Goal: Information Seeking & Learning: Check status

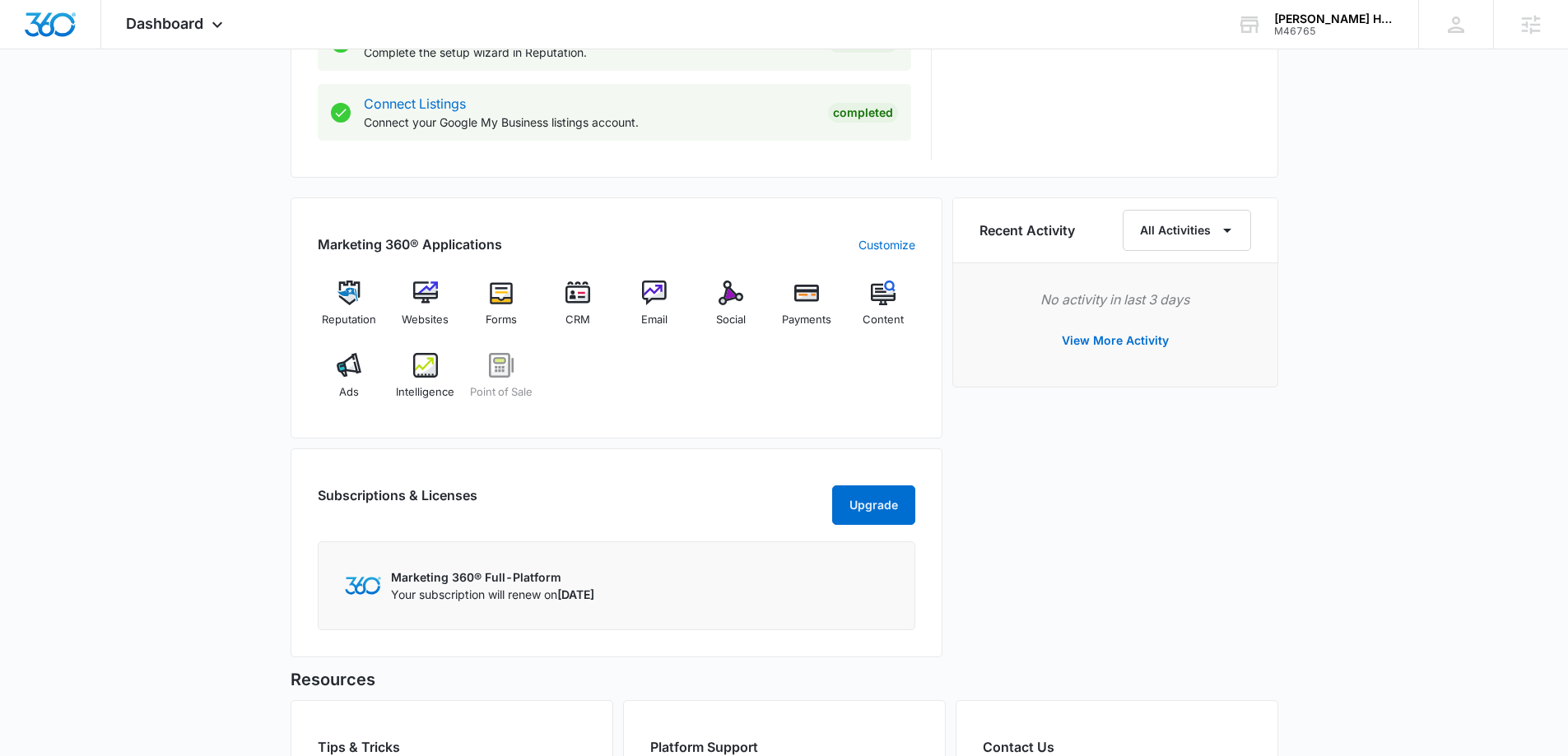
scroll to position [905, 0]
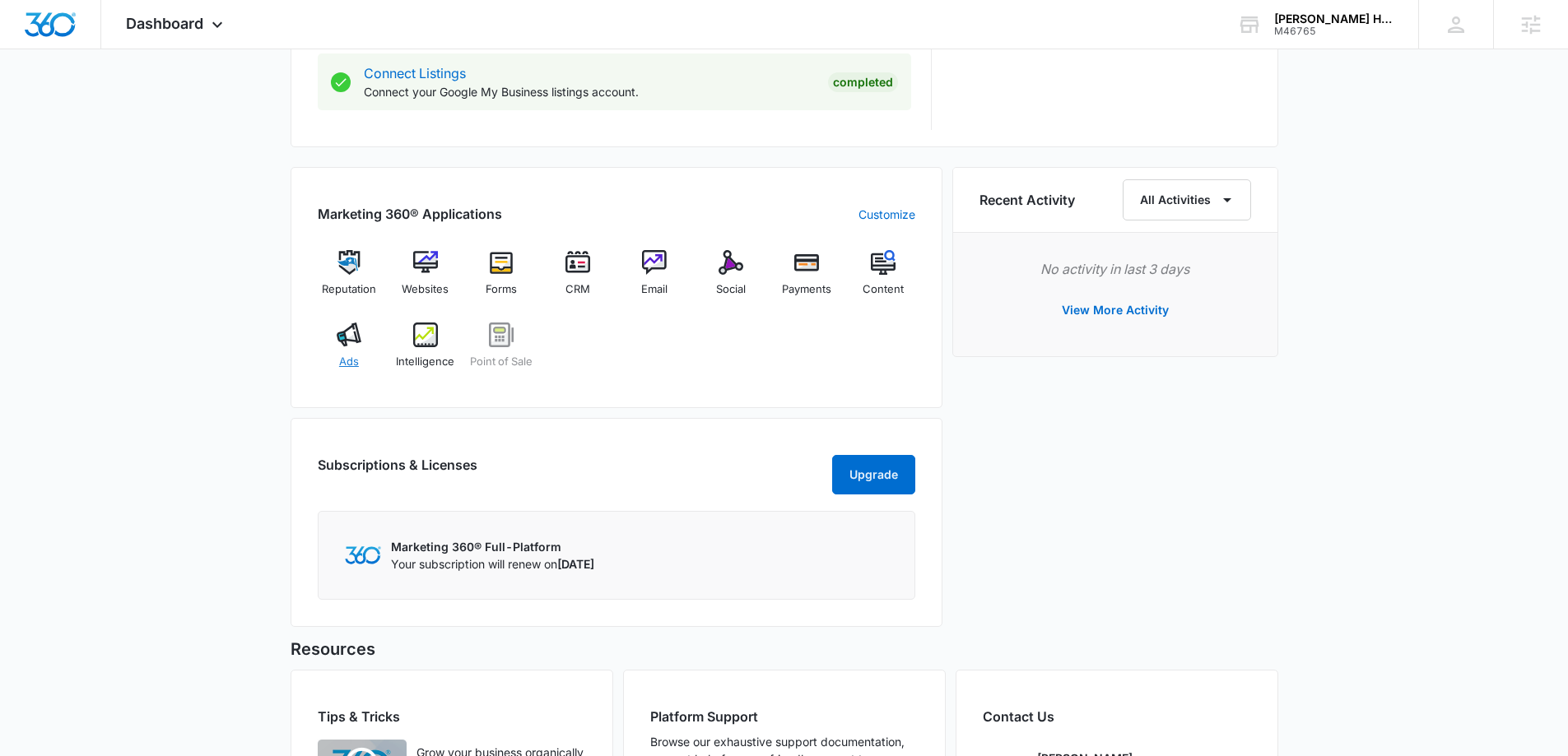
click at [322, 330] on div "Ads" at bounding box center [350, 352] width 64 height 59
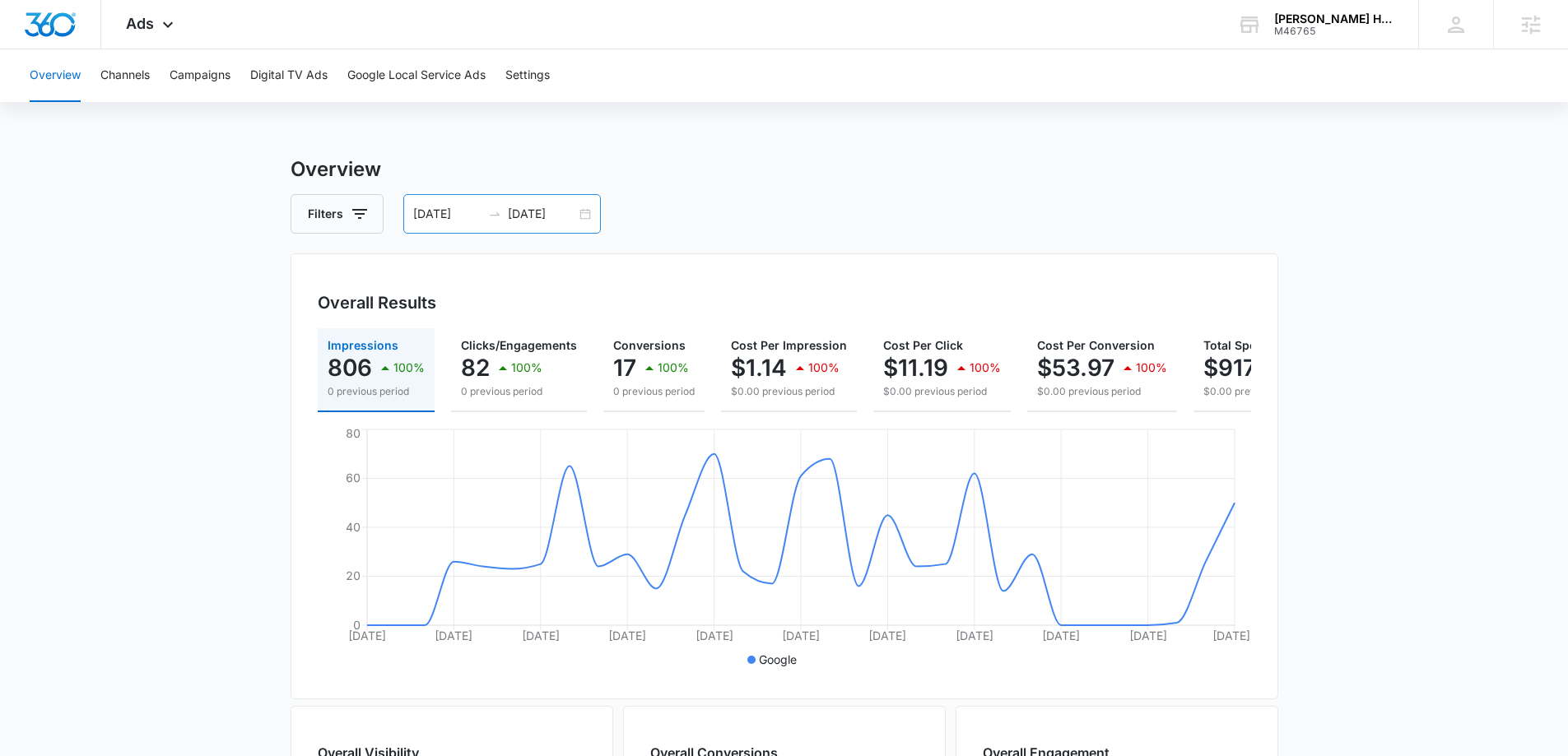
click at [590, 216] on div "07/28/2025 08/27/2025" at bounding box center [501, 213] width 197 height 39
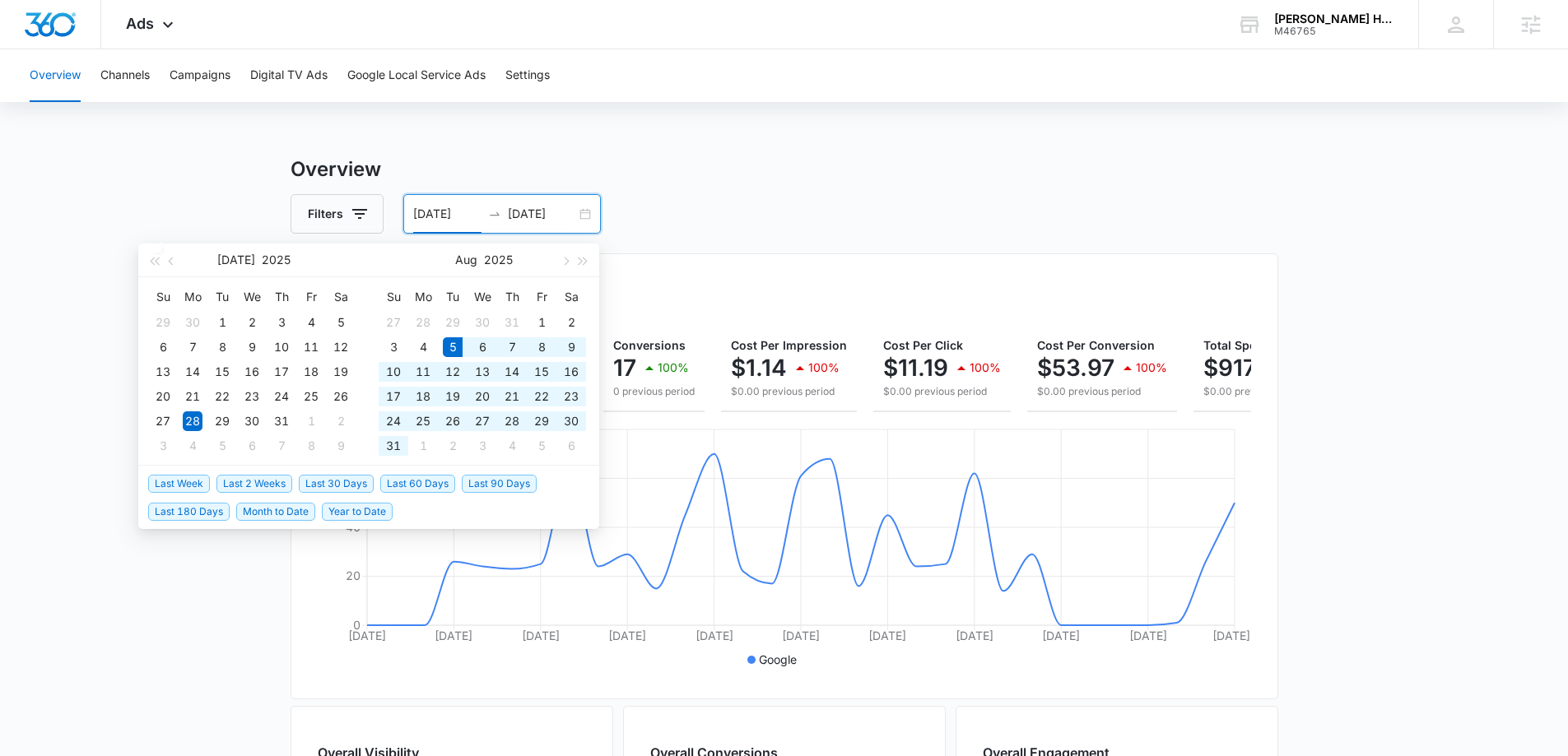
click at [331, 478] on span "Last 30 Days" at bounding box center [336, 484] width 75 height 18
type input "[DATE]"
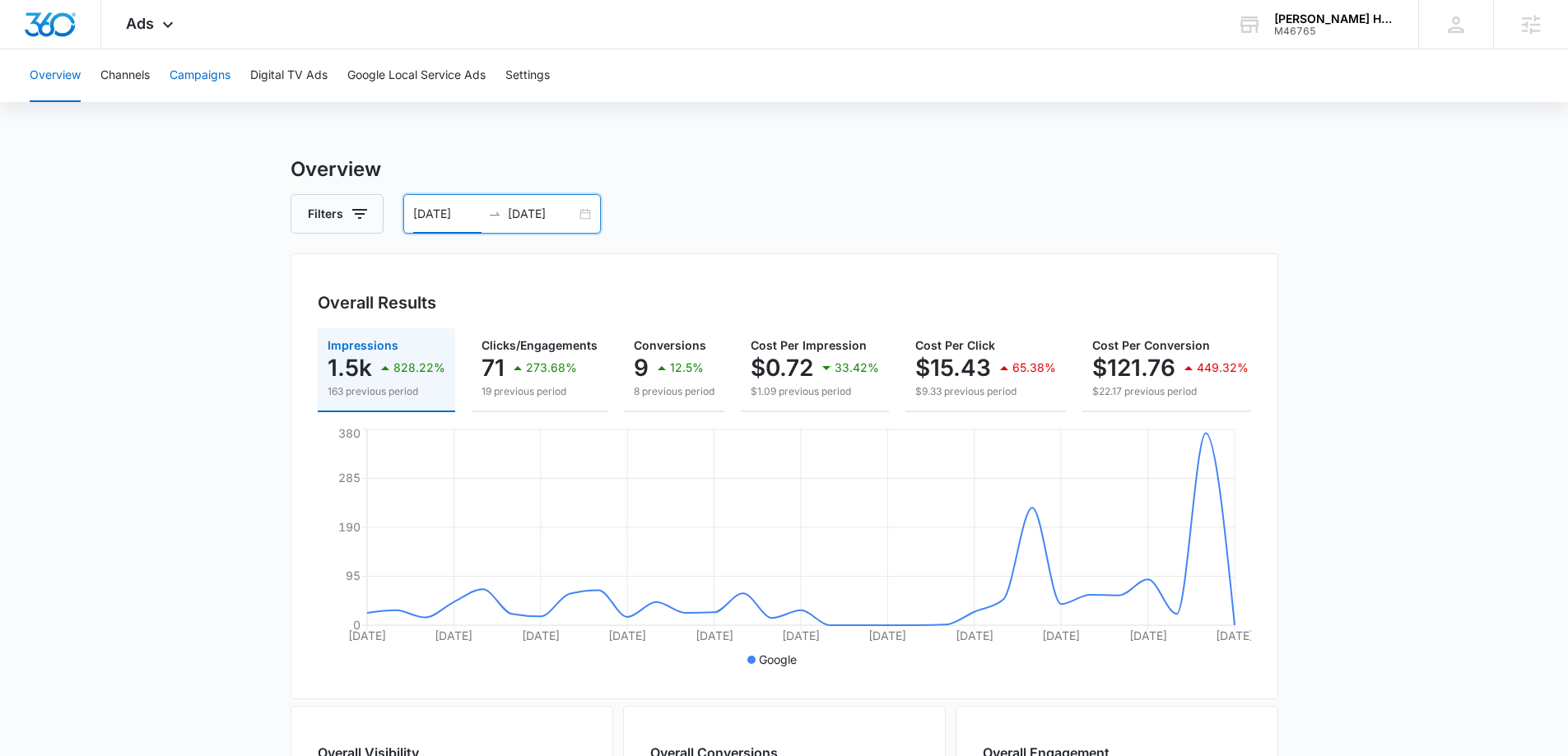
click at [175, 78] on button "Campaigns" at bounding box center [200, 75] width 61 height 52
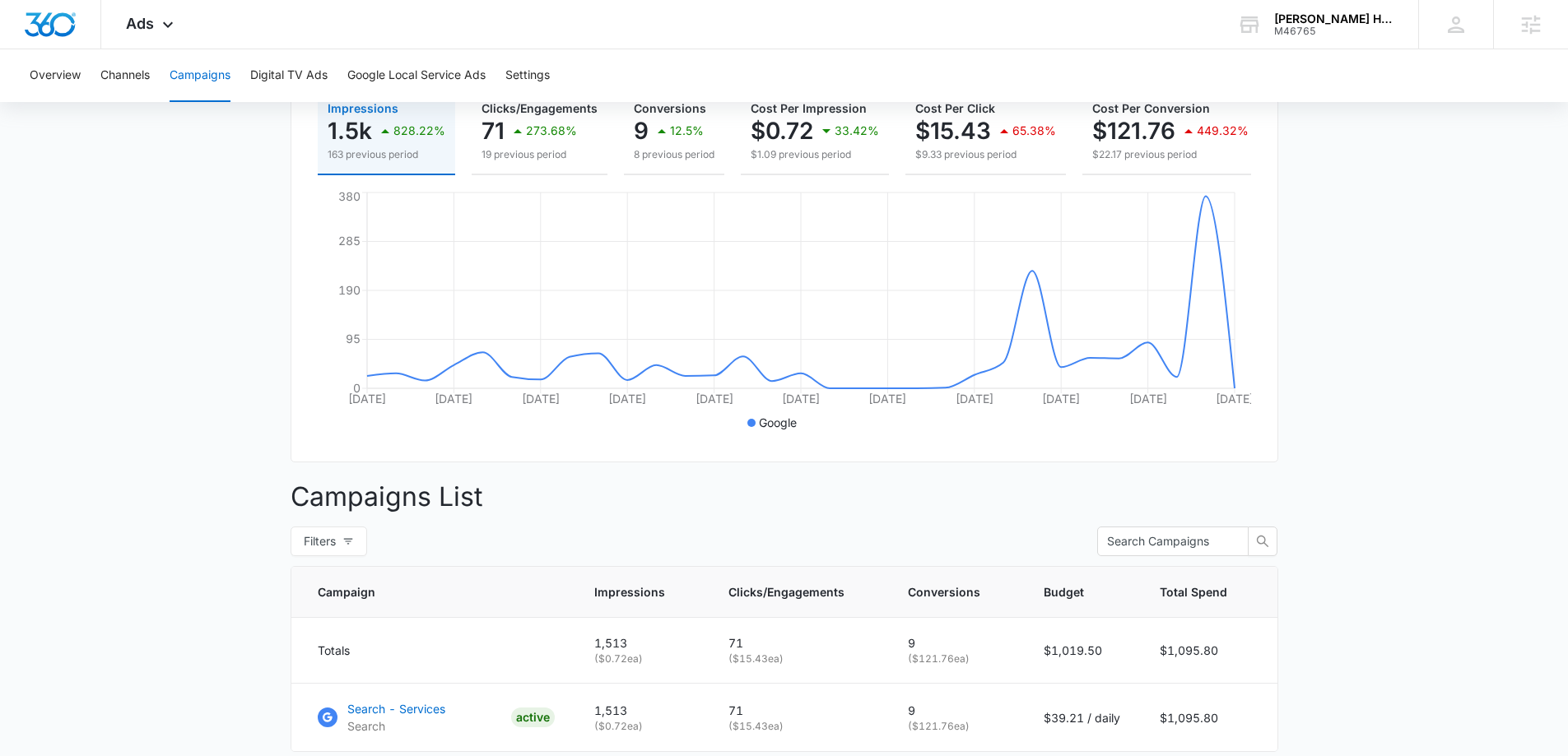
scroll to position [32, 0]
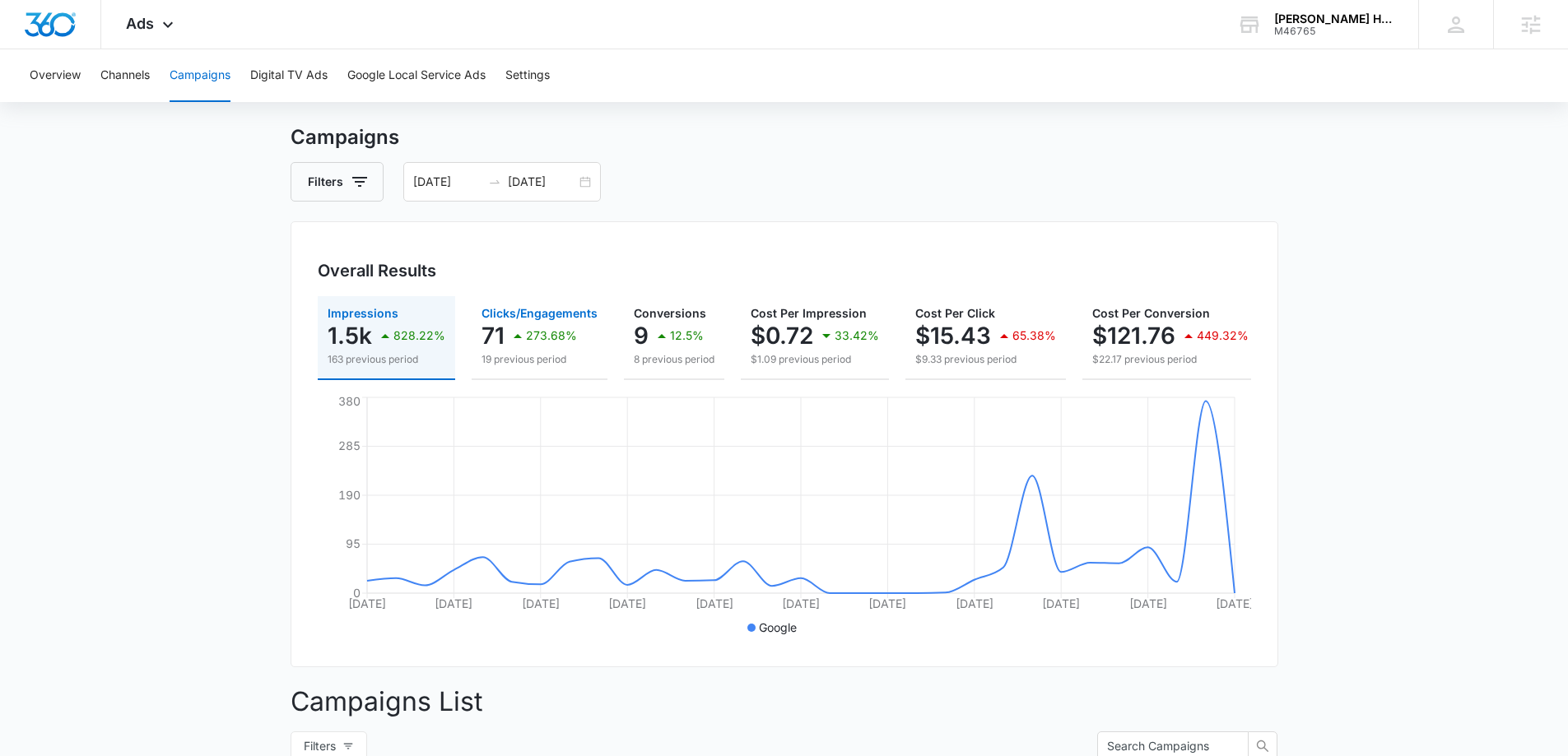
click at [501, 317] on span "Clicks/Engagements" at bounding box center [540, 312] width 116 height 14
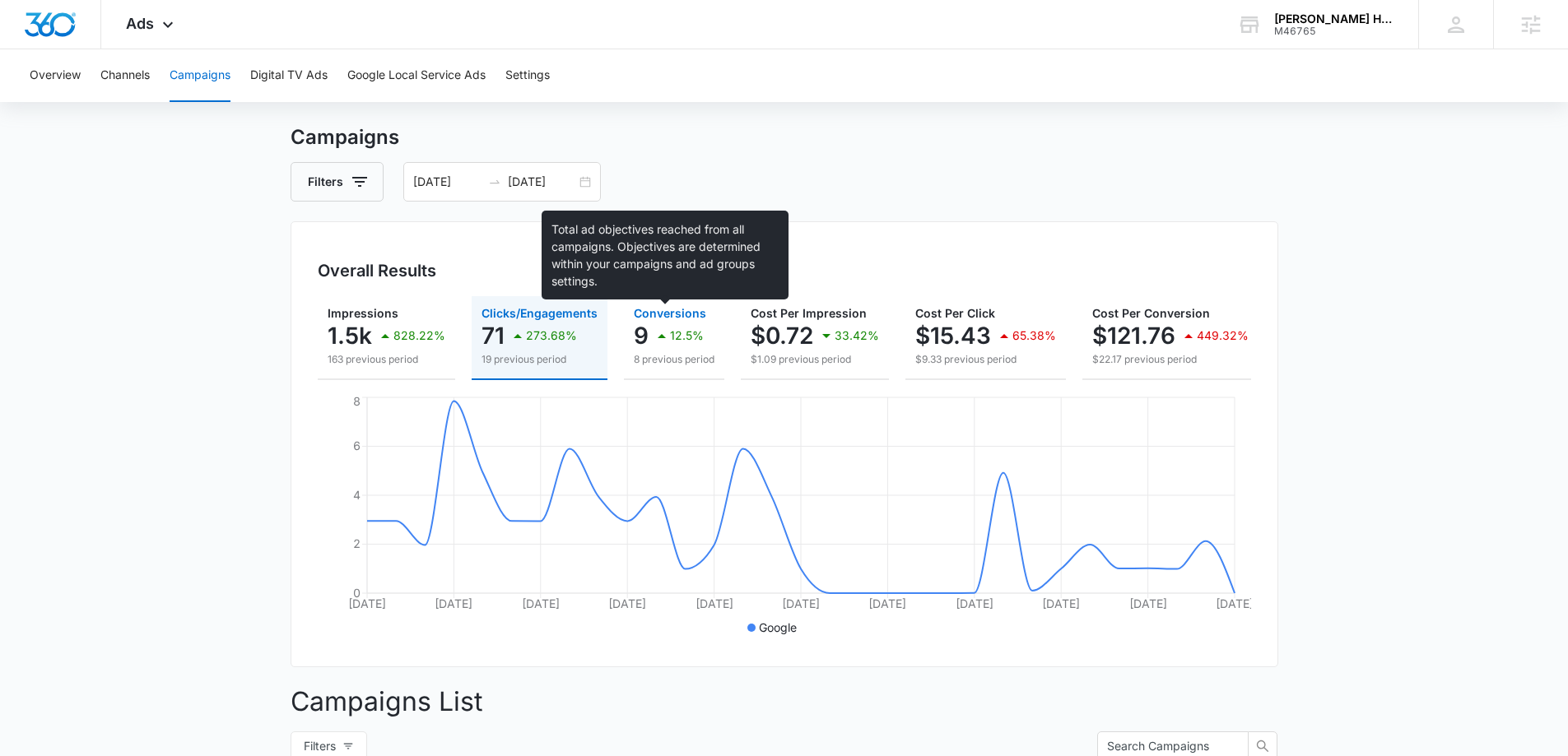
click at [690, 316] on span "Conversions" at bounding box center [670, 312] width 72 height 14
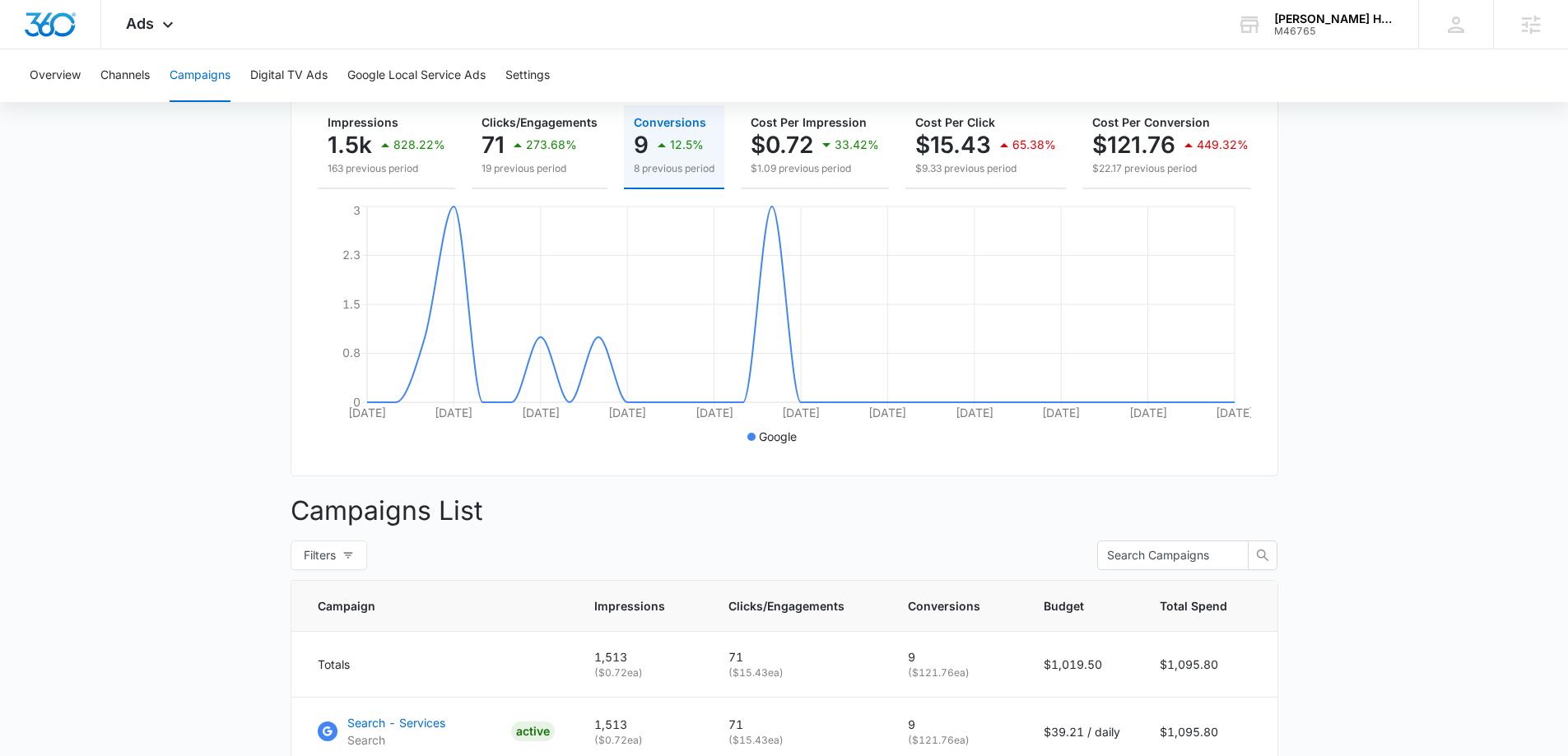
scroll to position [361, 0]
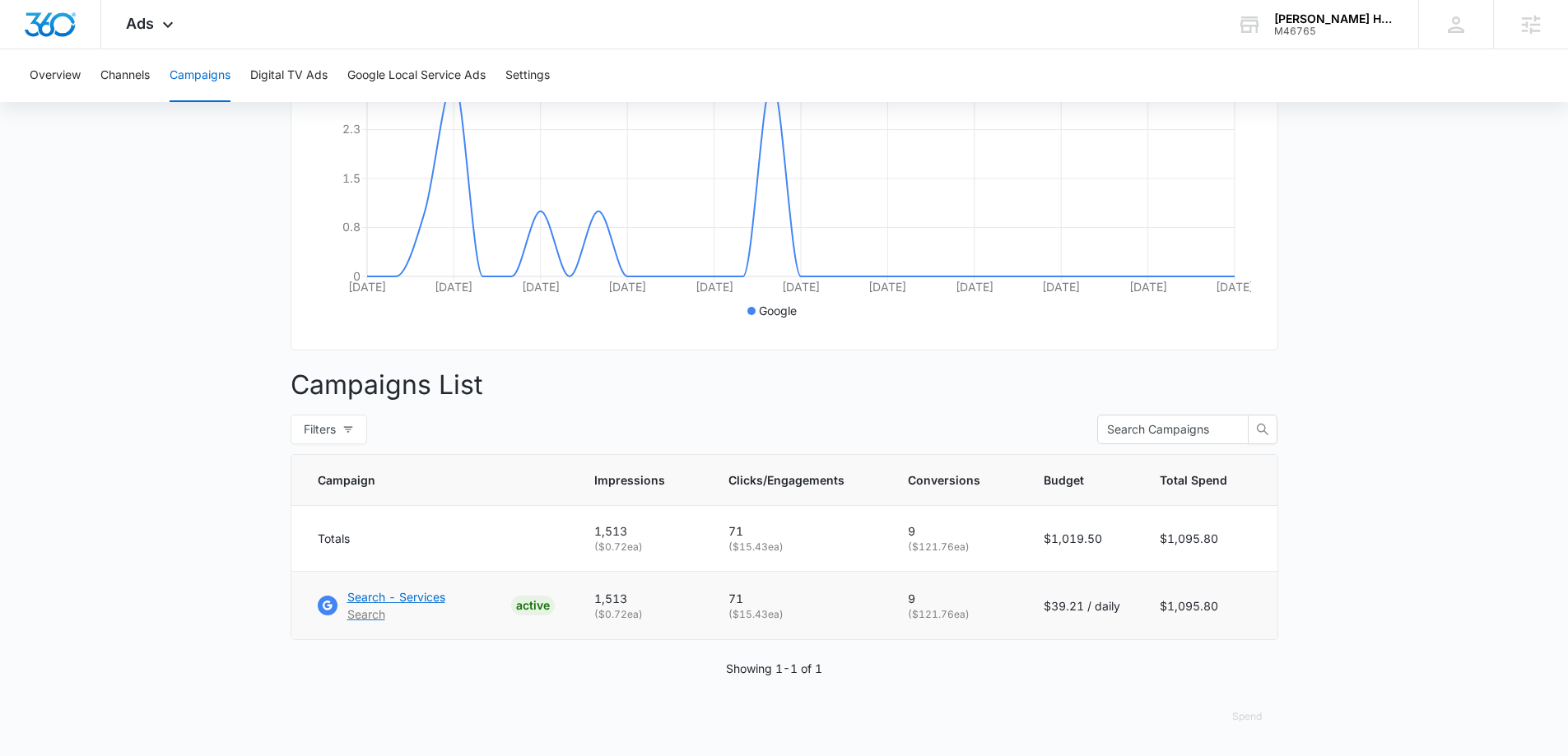
click at [385, 610] on p "Search" at bounding box center [396, 614] width 98 height 17
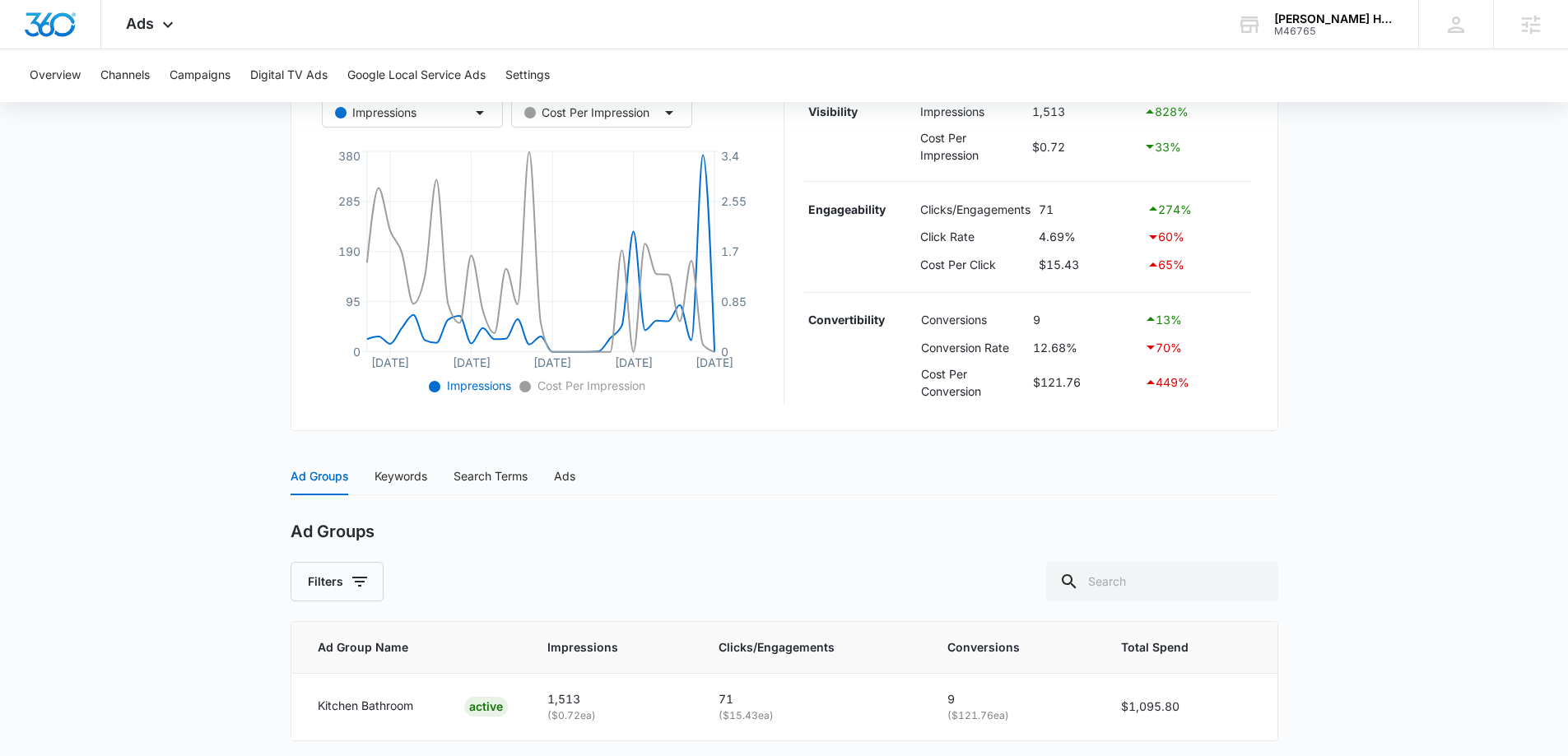
scroll to position [391, 0]
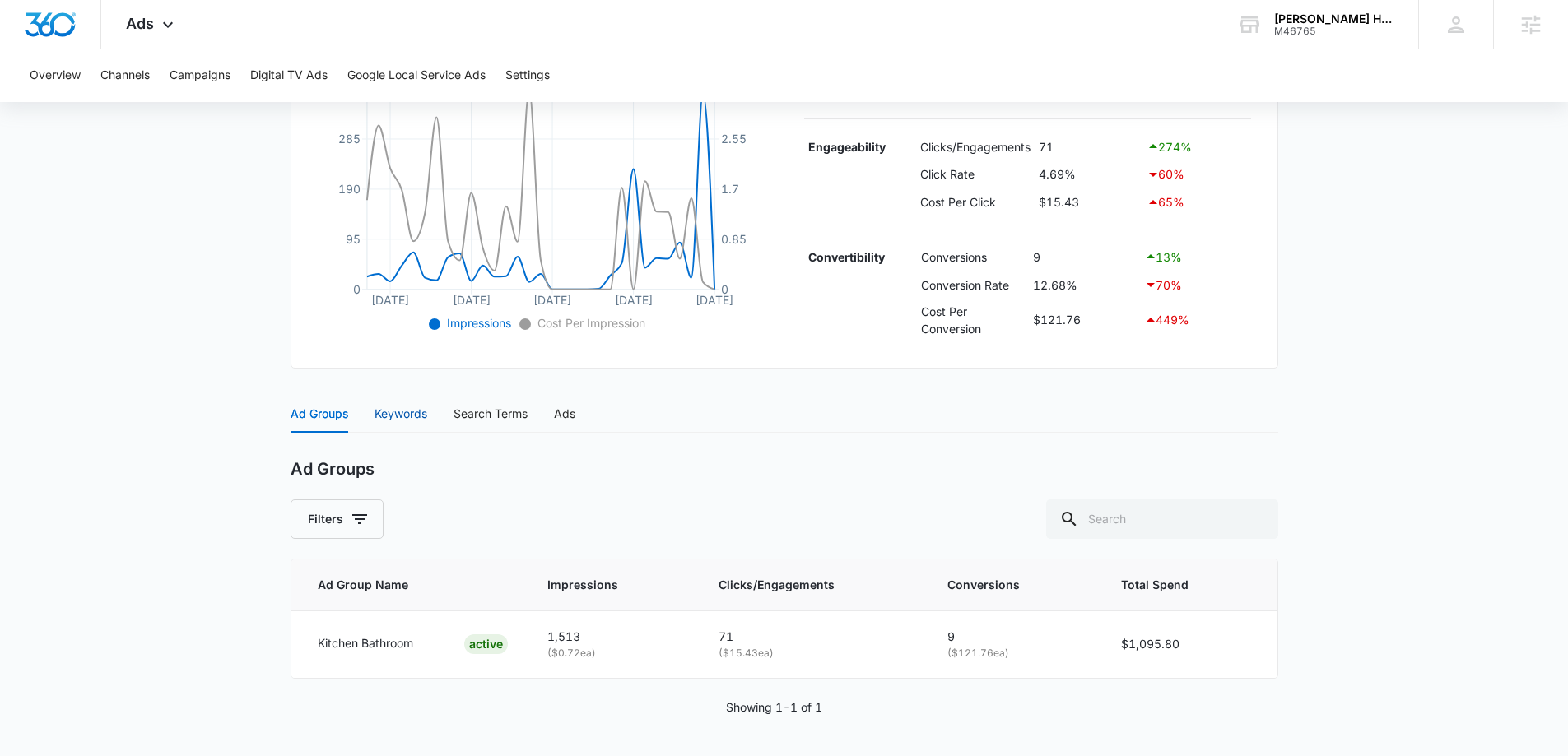
click at [392, 419] on div "Keywords" at bounding box center [400, 413] width 52 height 18
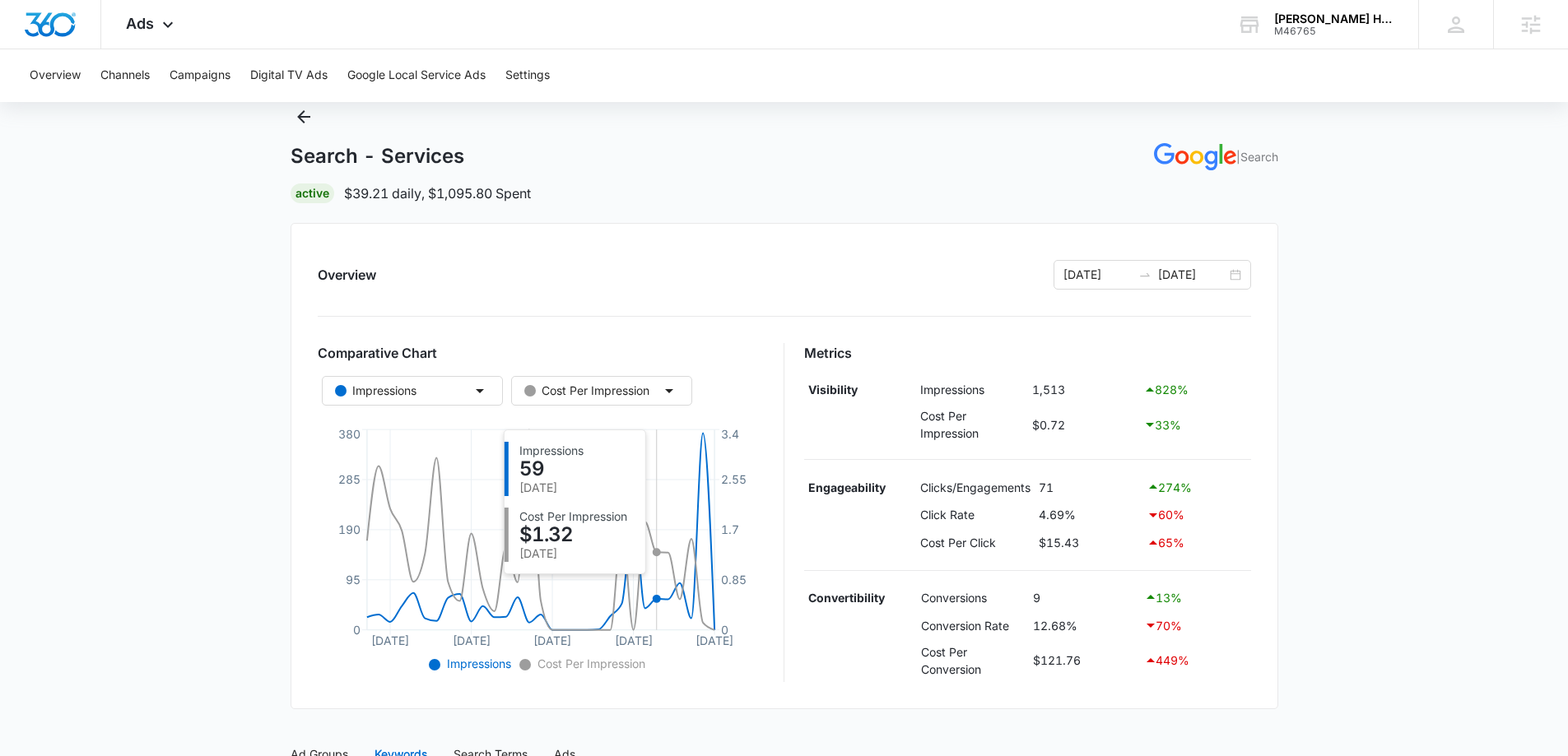
scroll to position [0, 0]
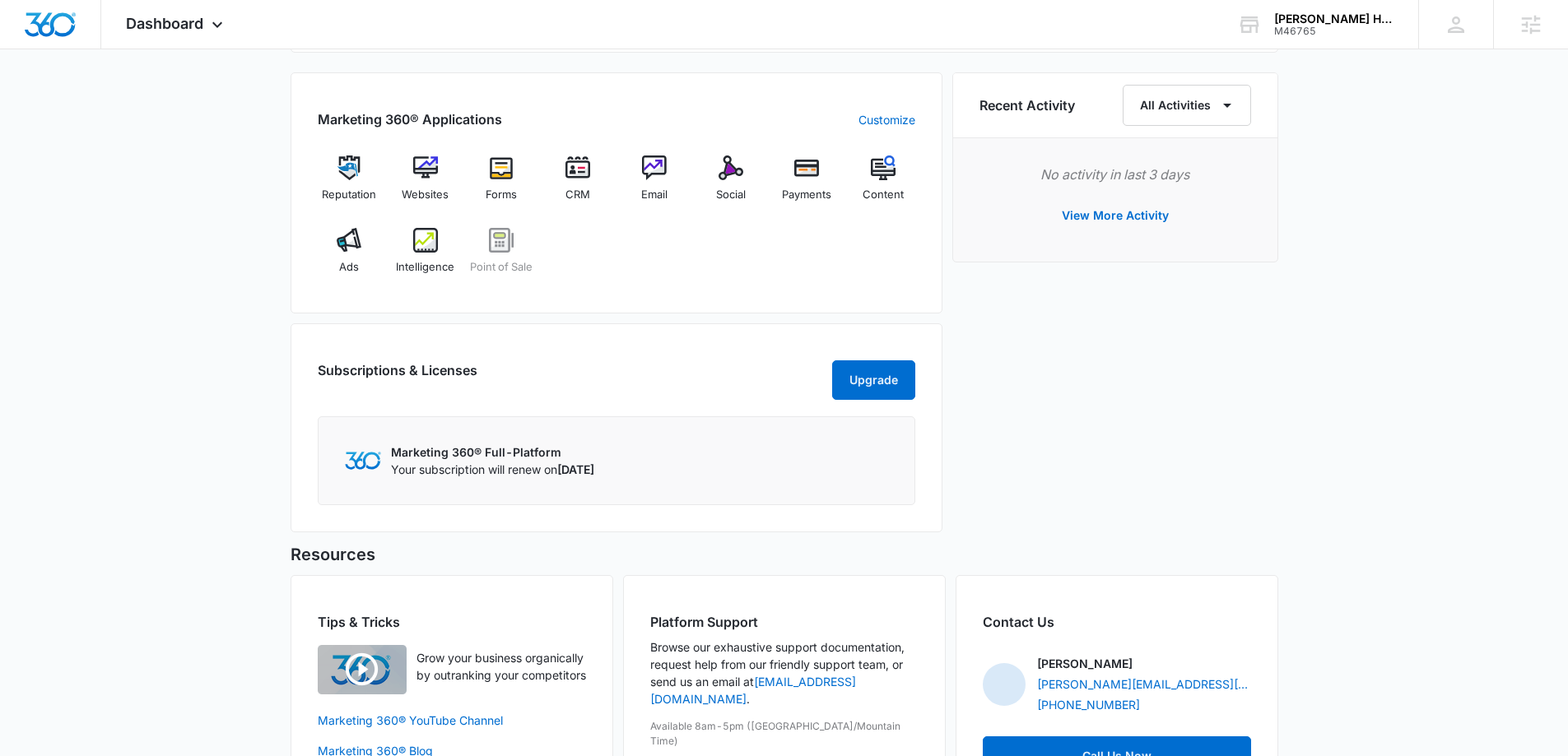
scroll to position [905, 0]
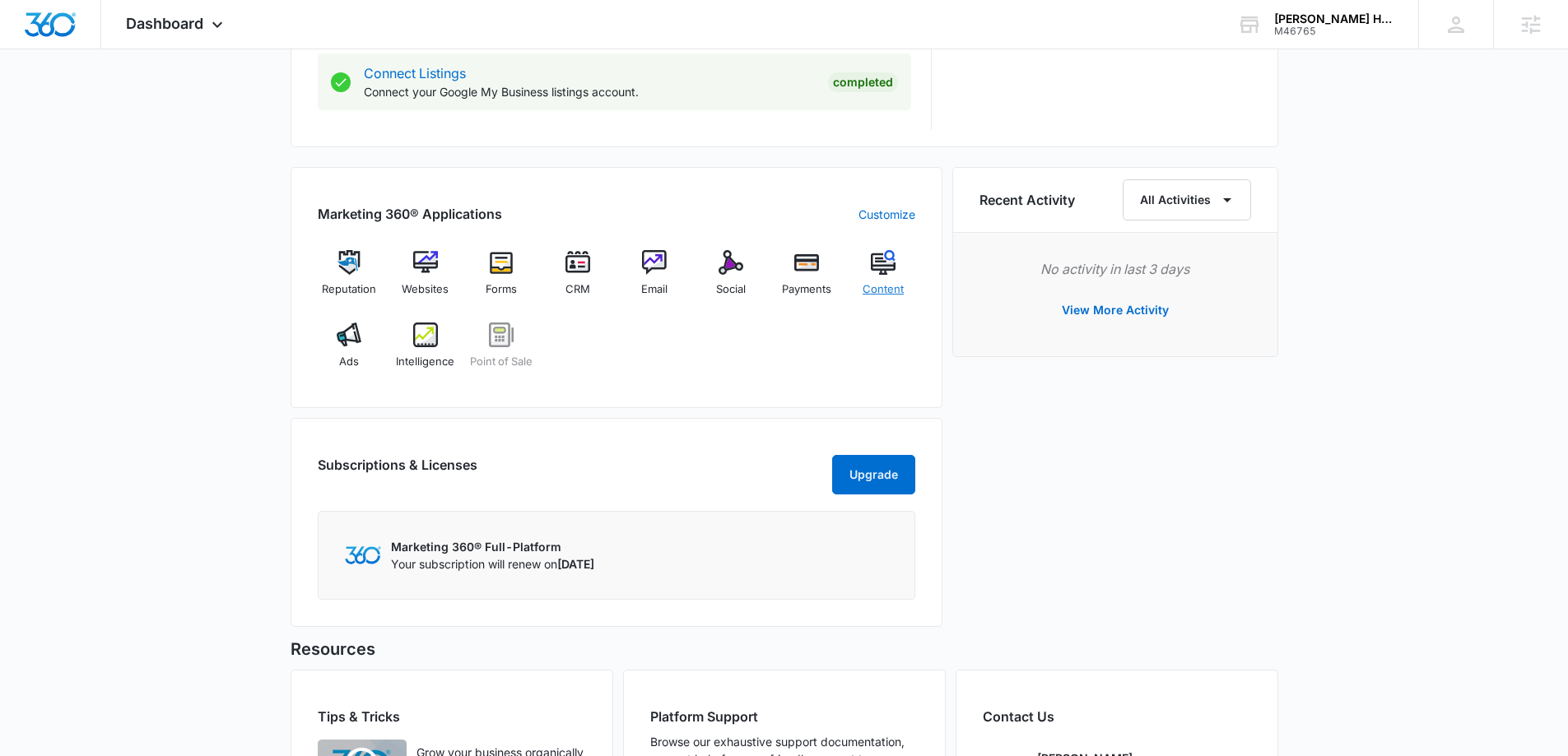
click at [894, 280] on div "Content" at bounding box center [883, 280] width 64 height 59
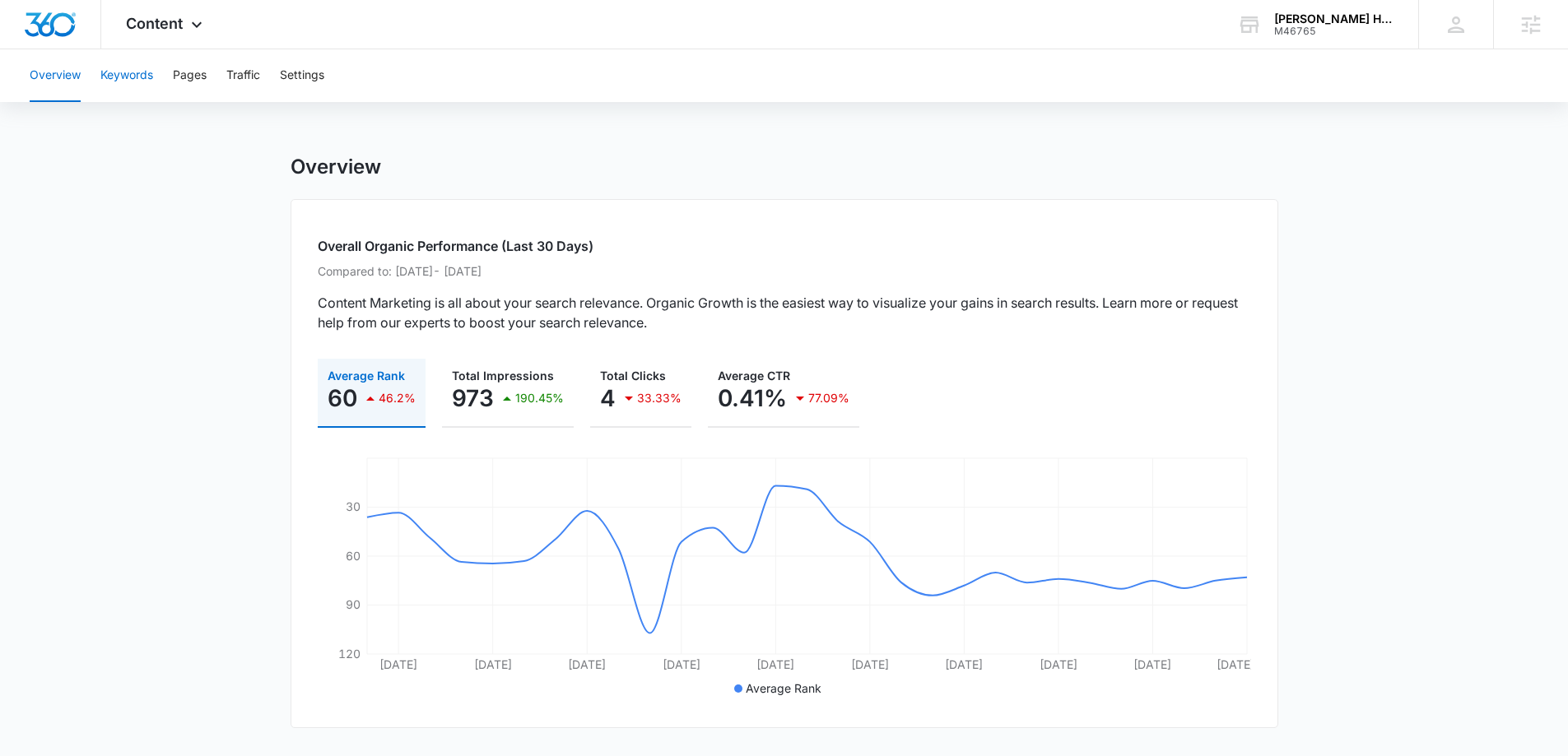
click at [131, 75] on button "Keywords" at bounding box center [126, 75] width 52 height 52
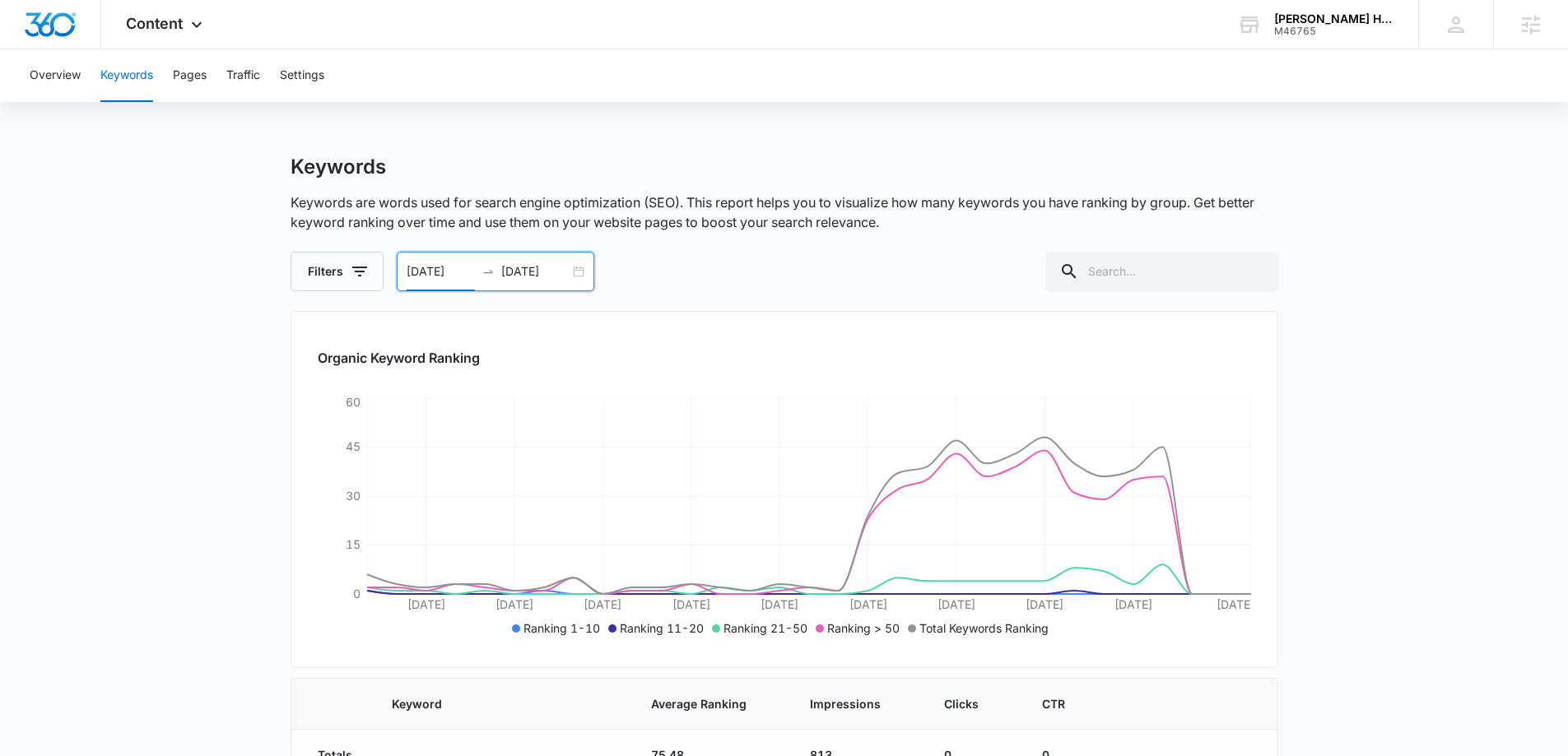
click at [470, 273] on input "[DATE]" at bounding box center [441, 271] width 69 height 18
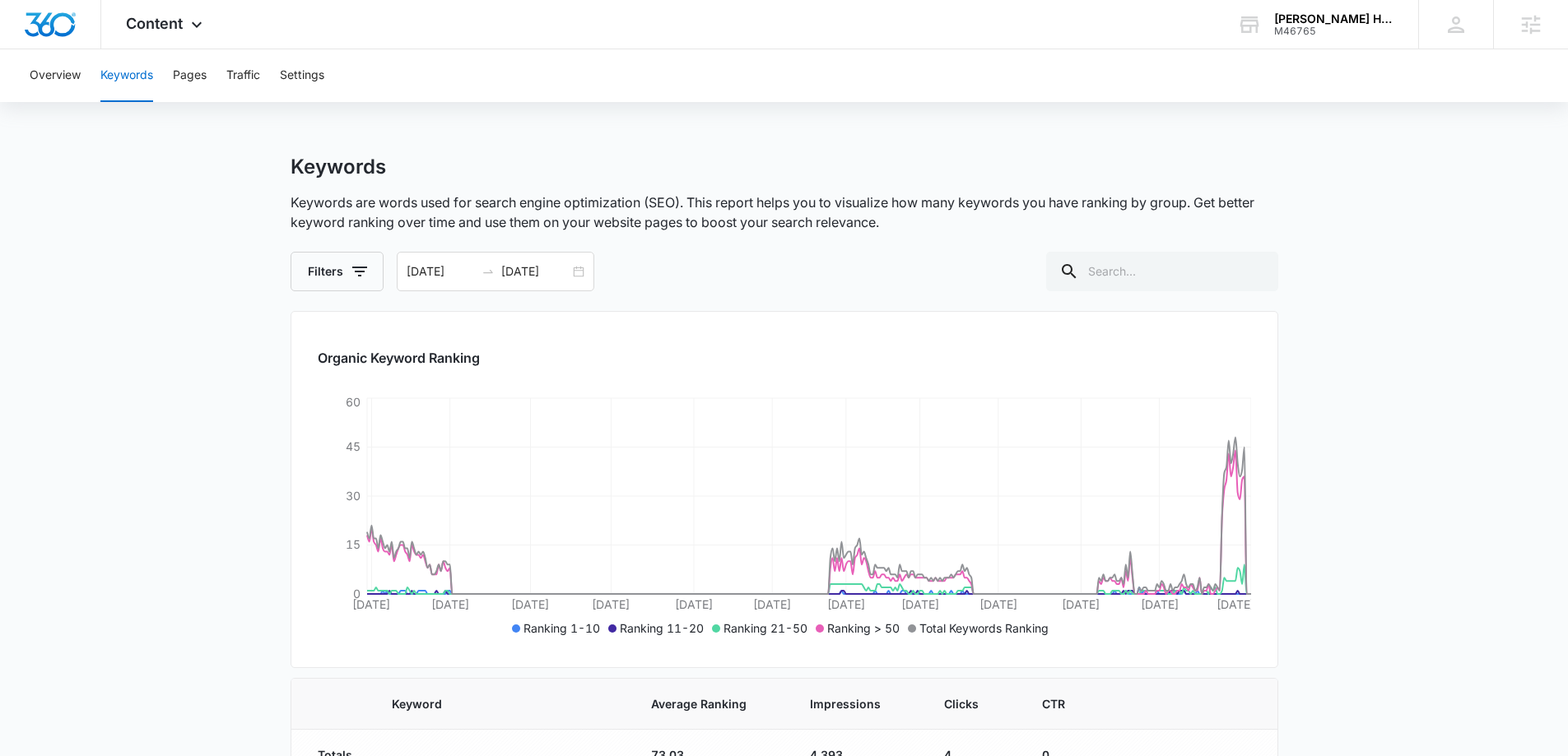
click at [466, 271] on input "08/05/2024" at bounding box center [441, 271] width 69 height 18
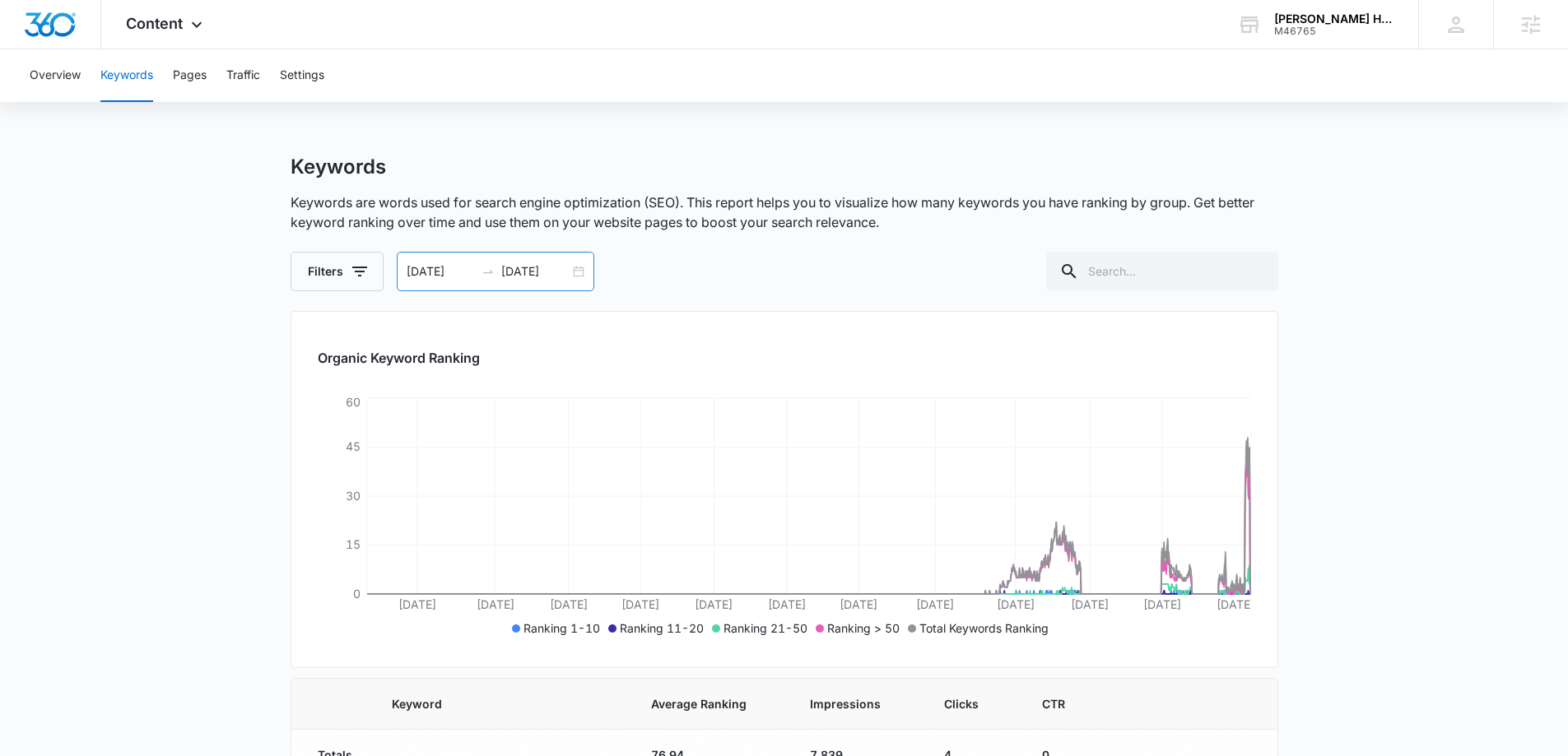
click at [415, 270] on input "08/05/2020" at bounding box center [441, 271] width 69 height 18
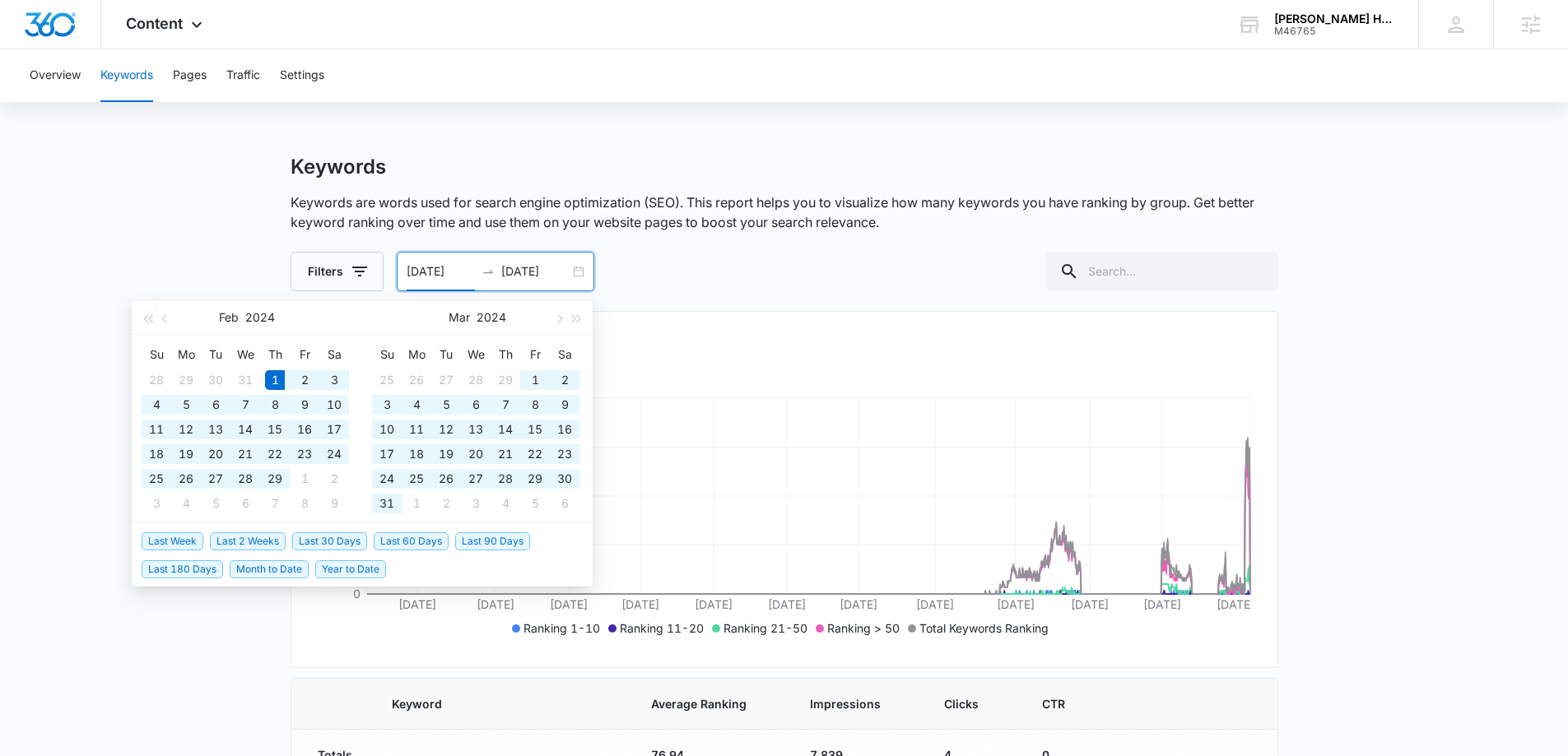
type input "02/01/2024"
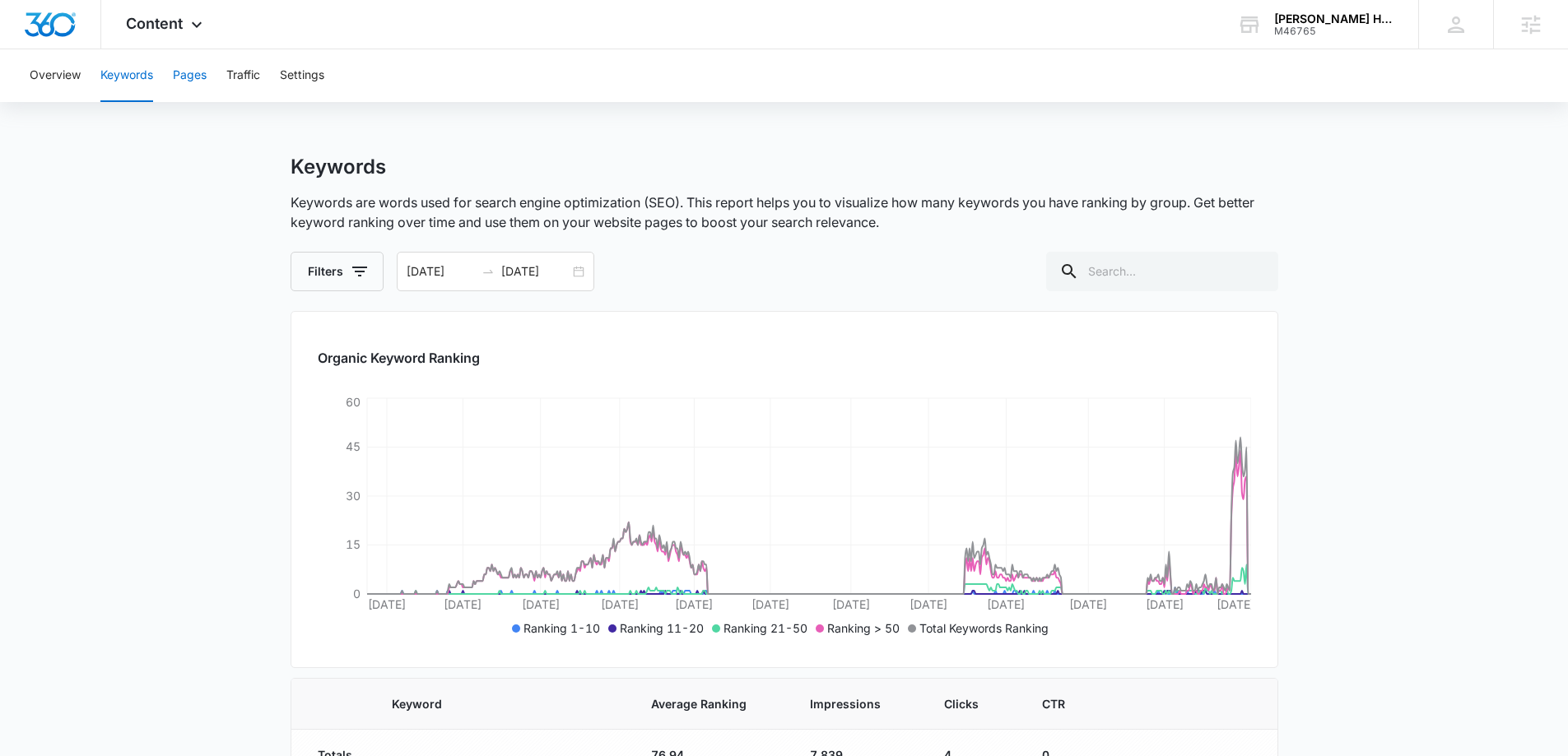
click at [198, 82] on button "Pages" at bounding box center [189, 75] width 33 height 52
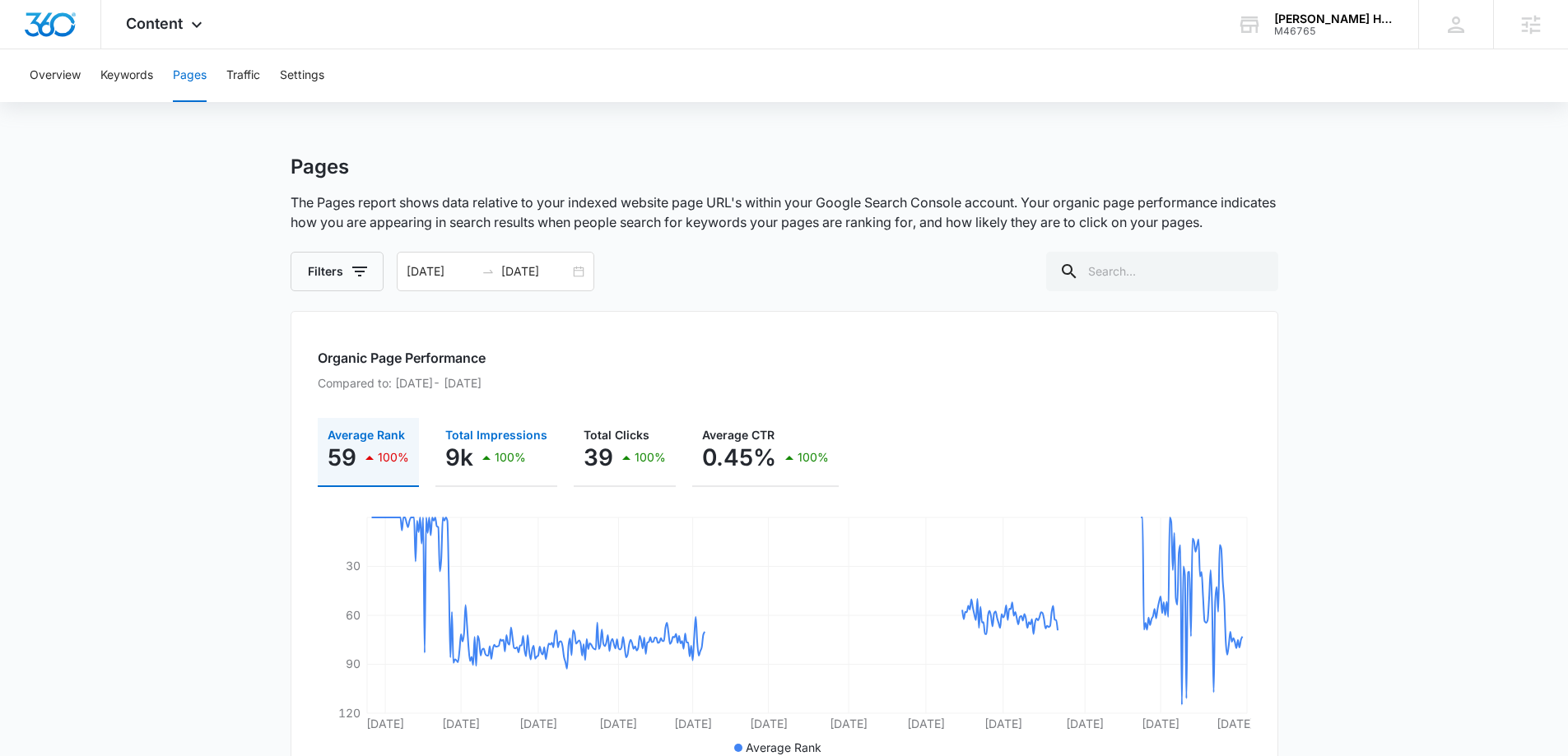
click at [488, 464] on icon "button" at bounding box center [486, 457] width 20 height 20
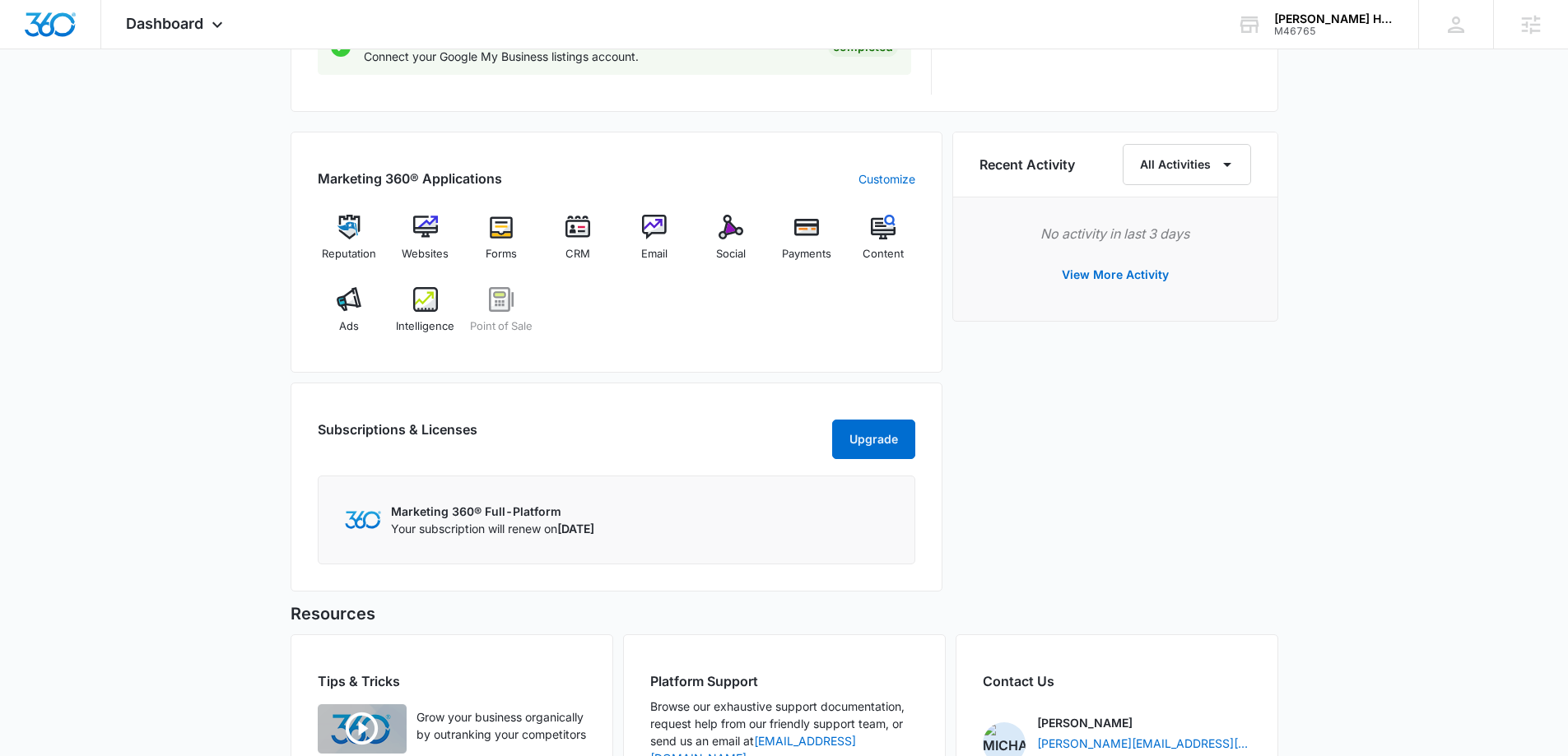
scroll to position [1069, 0]
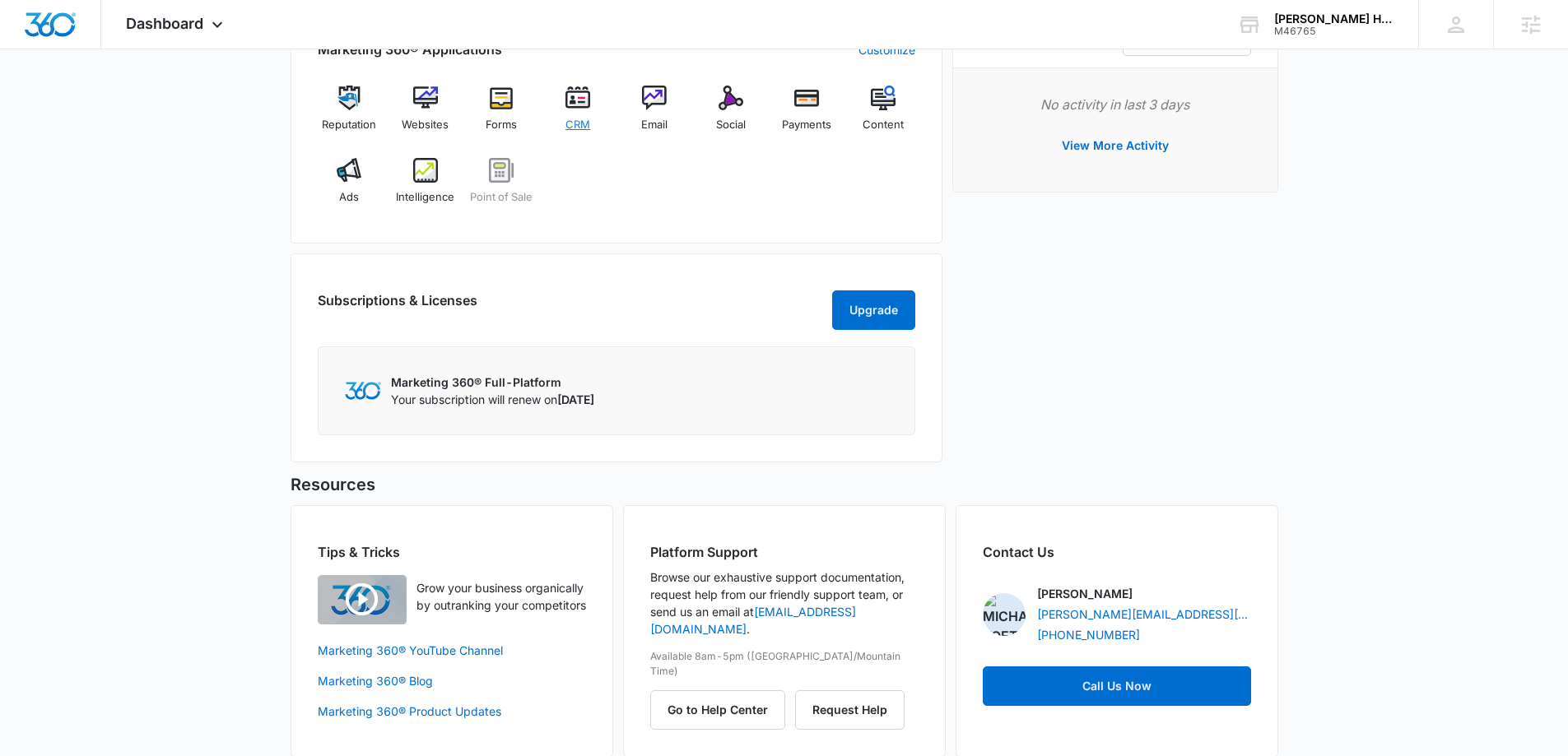
click at [577, 109] on img at bounding box center [578, 98] width 25 height 25
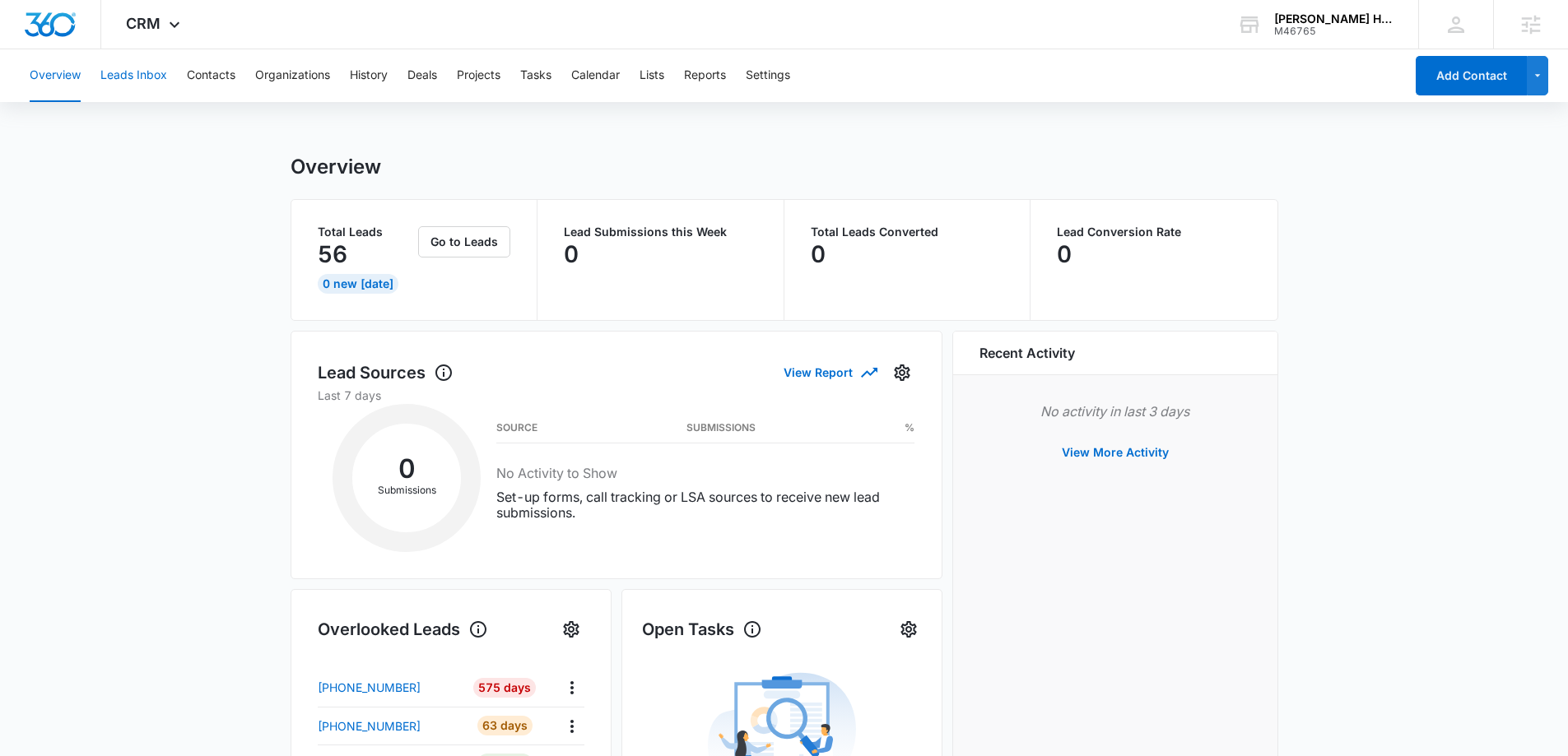
click at [143, 76] on button "Leads Inbox" at bounding box center [133, 75] width 67 height 52
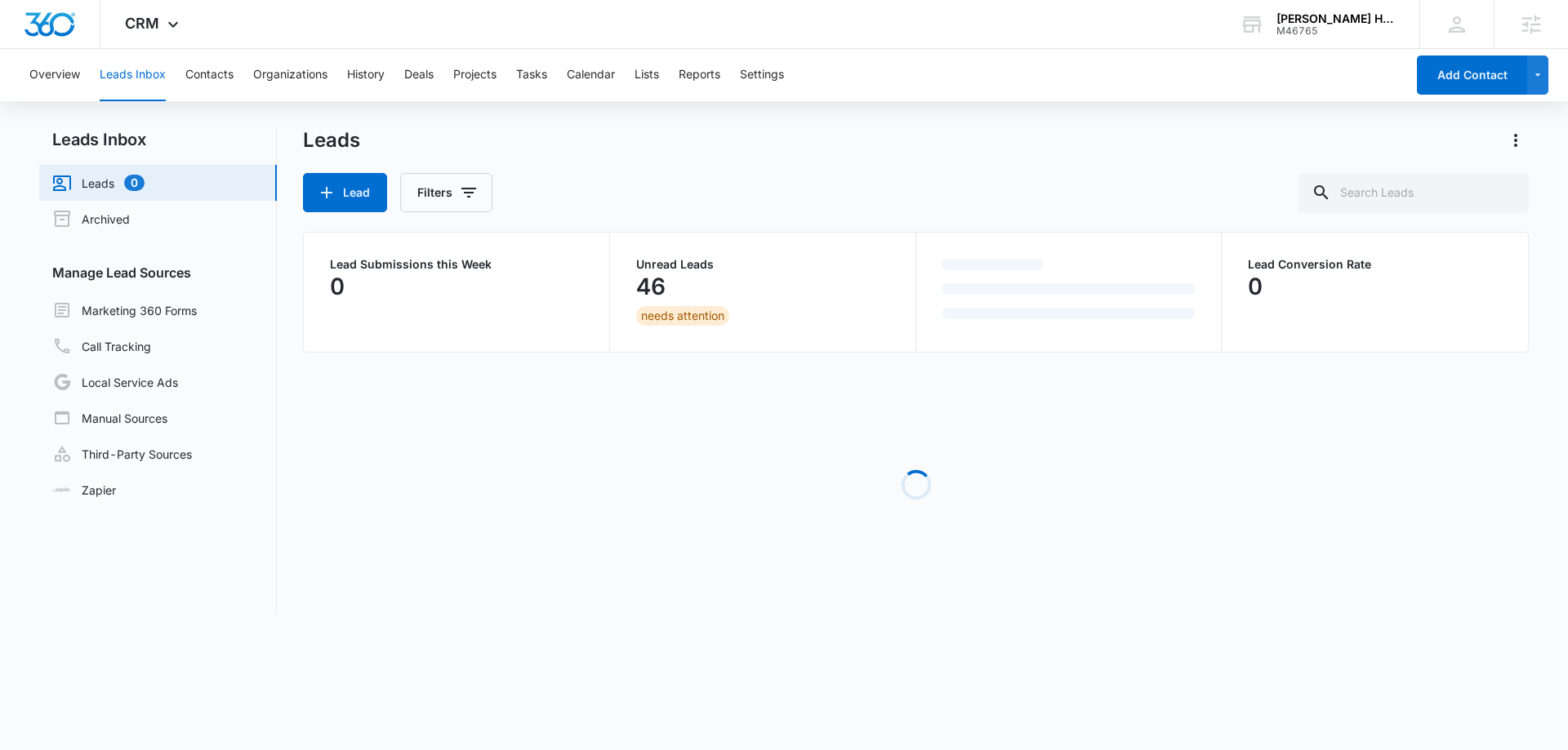
click at [236, 78] on div "Overview Leads Inbox Contacts Organizations History Deals Projects Tasks Calend…" at bounding box center [713, 75] width 1387 height 52
click at [222, 80] on button "Contacts" at bounding box center [209, 75] width 48 height 52
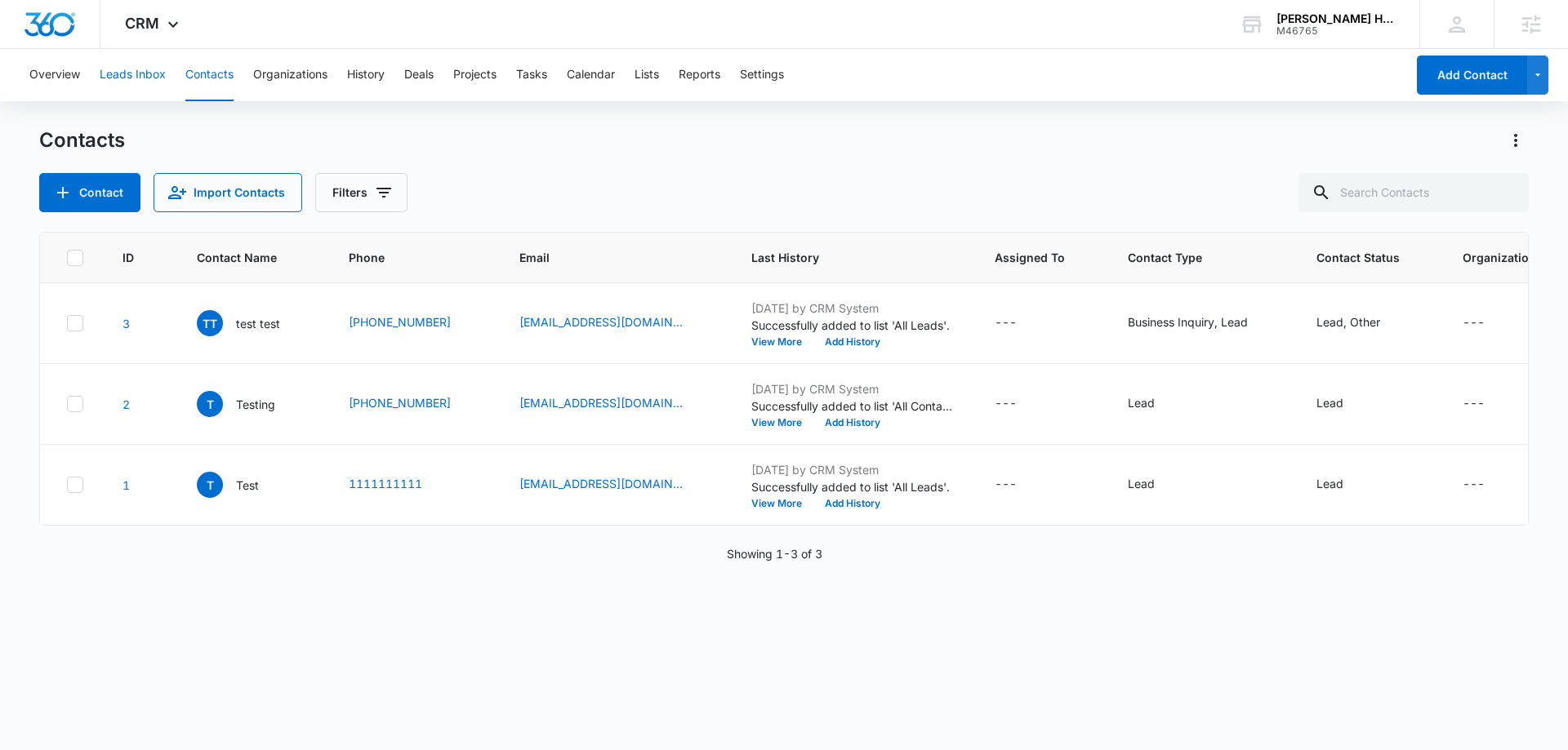
click at [120, 76] on button "Leads Inbox" at bounding box center [132, 75] width 66 height 52
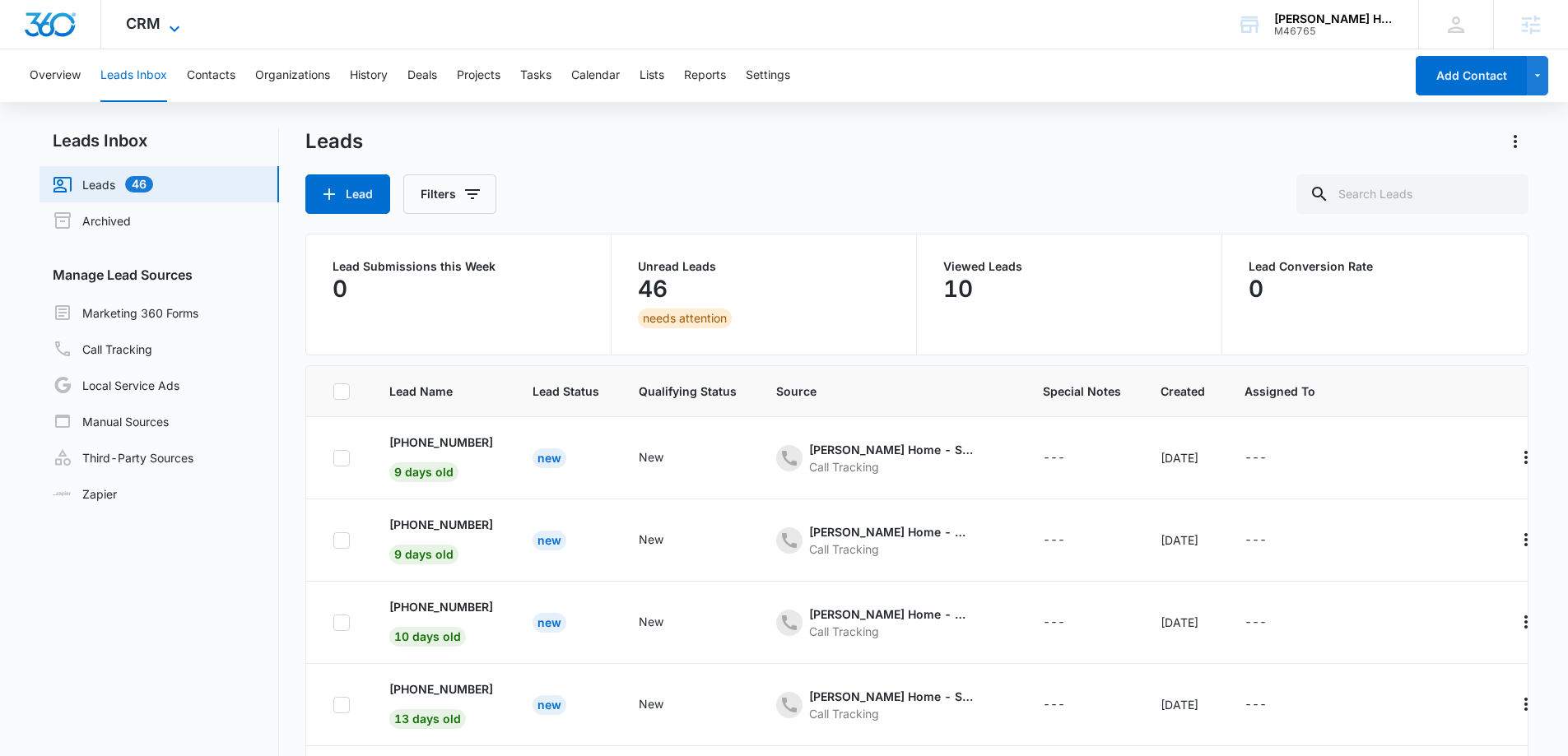
click at [152, 28] on span "CRM" at bounding box center [143, 24] width 34 height 17
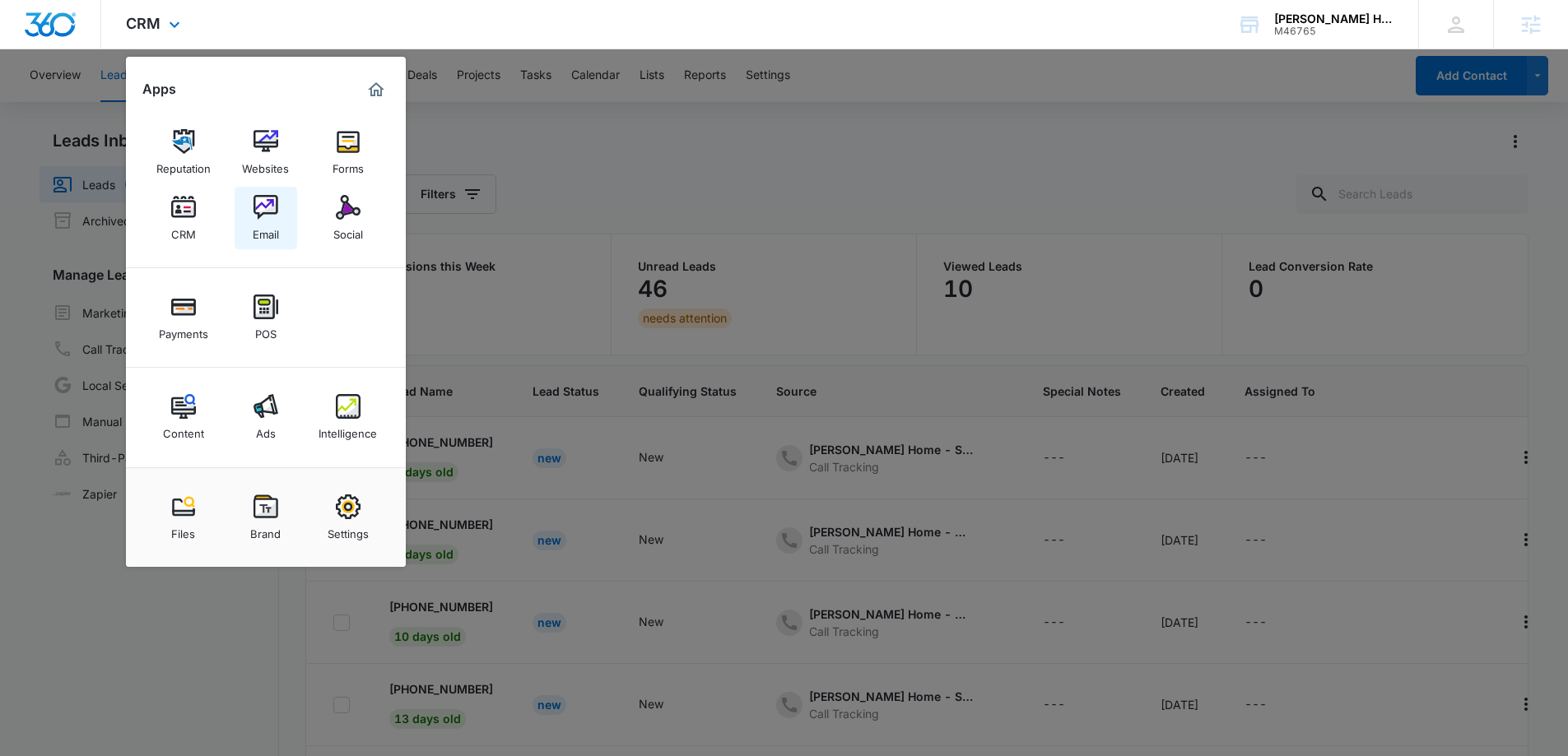
click at [264, 209] on img at bounding box center [266, 208] width 25 height 25
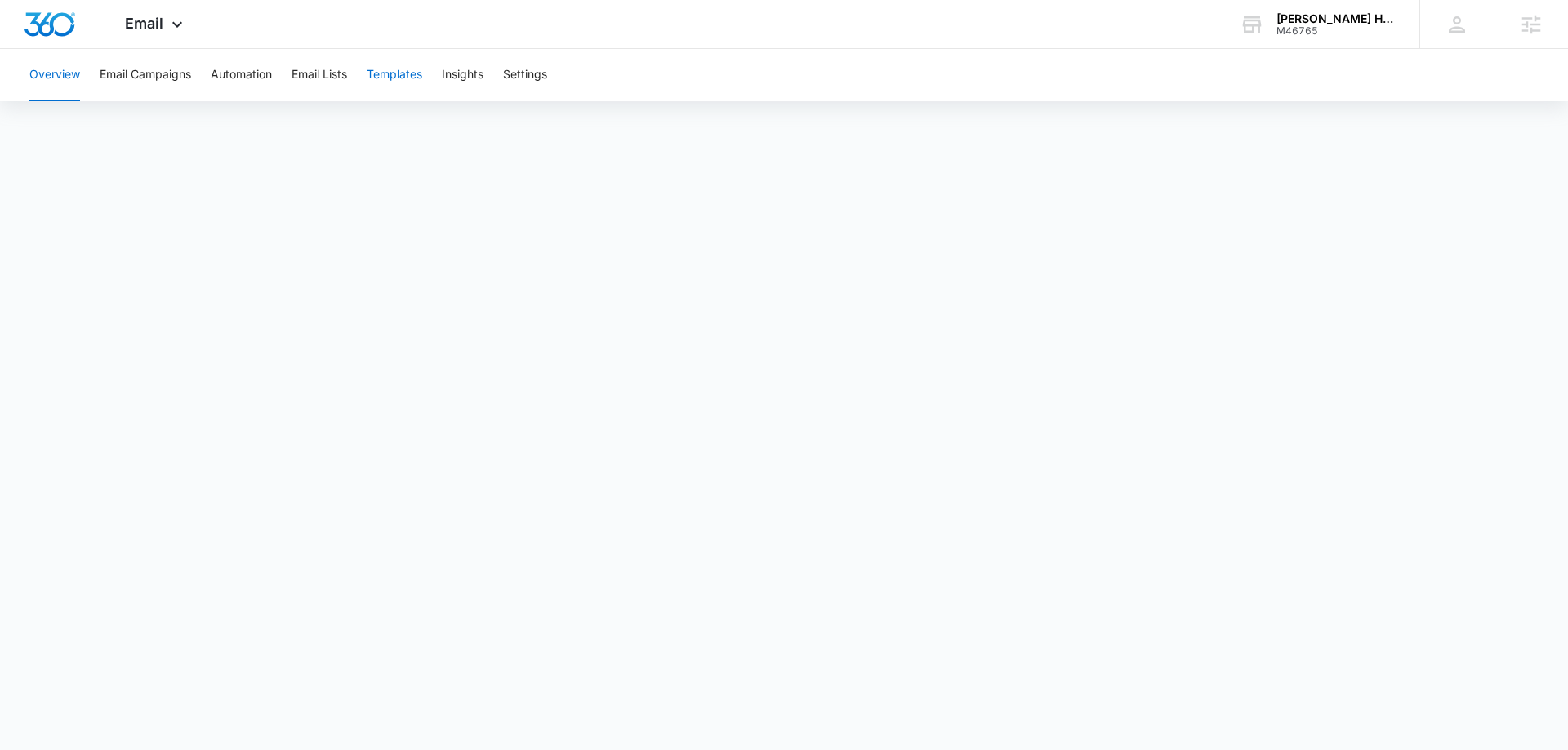
click at [401, 81] on button "Templates" at bounding box center [394, 75] width 56 height 52
click at [175, 10] on div "Email Apps Reputation Websites Forms CRM Email Social Payments POS Content Ads …" at bounding box center [156, 24] width 112 height 48
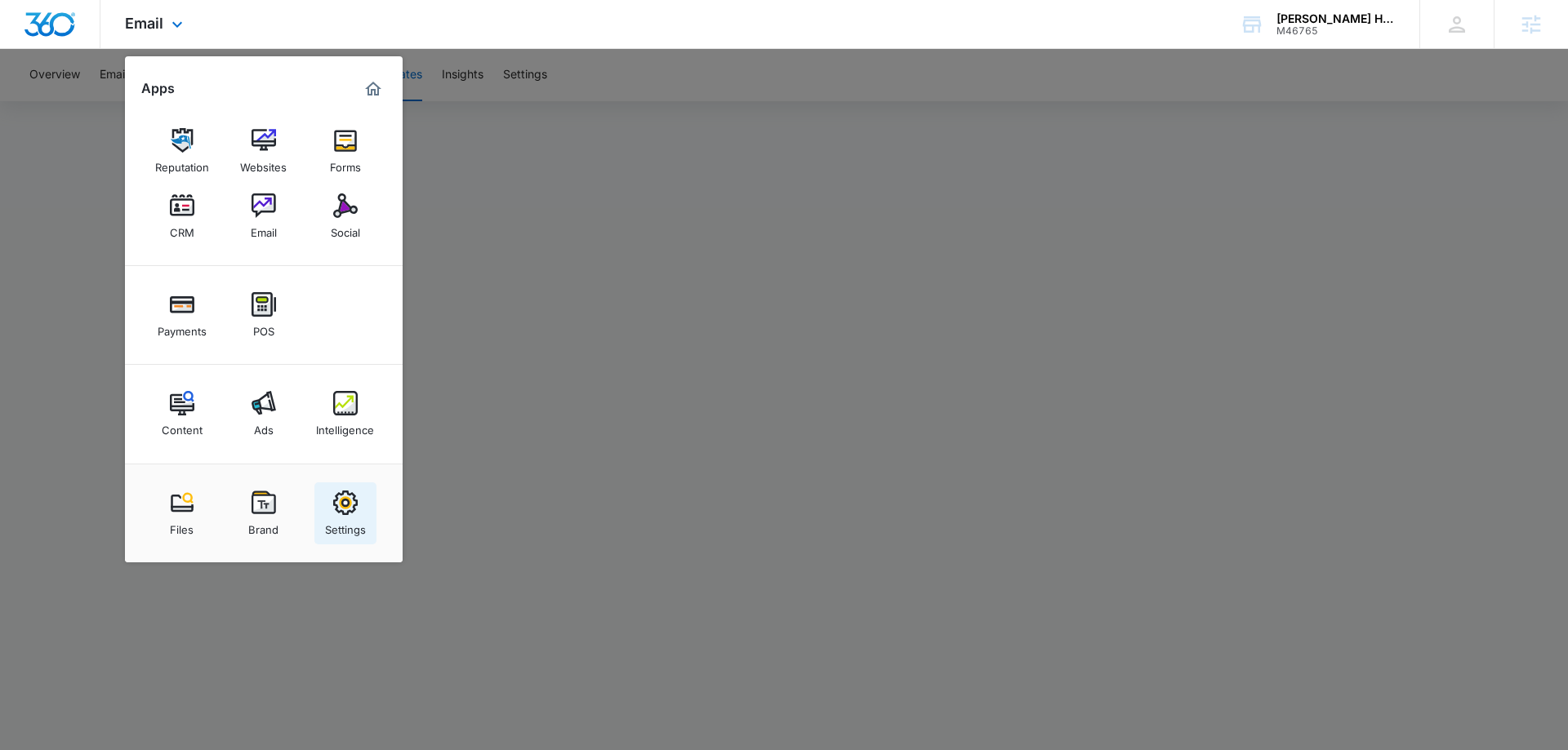
click at [338, 501] on img at bounding box center [346, 503] width 25 height 25
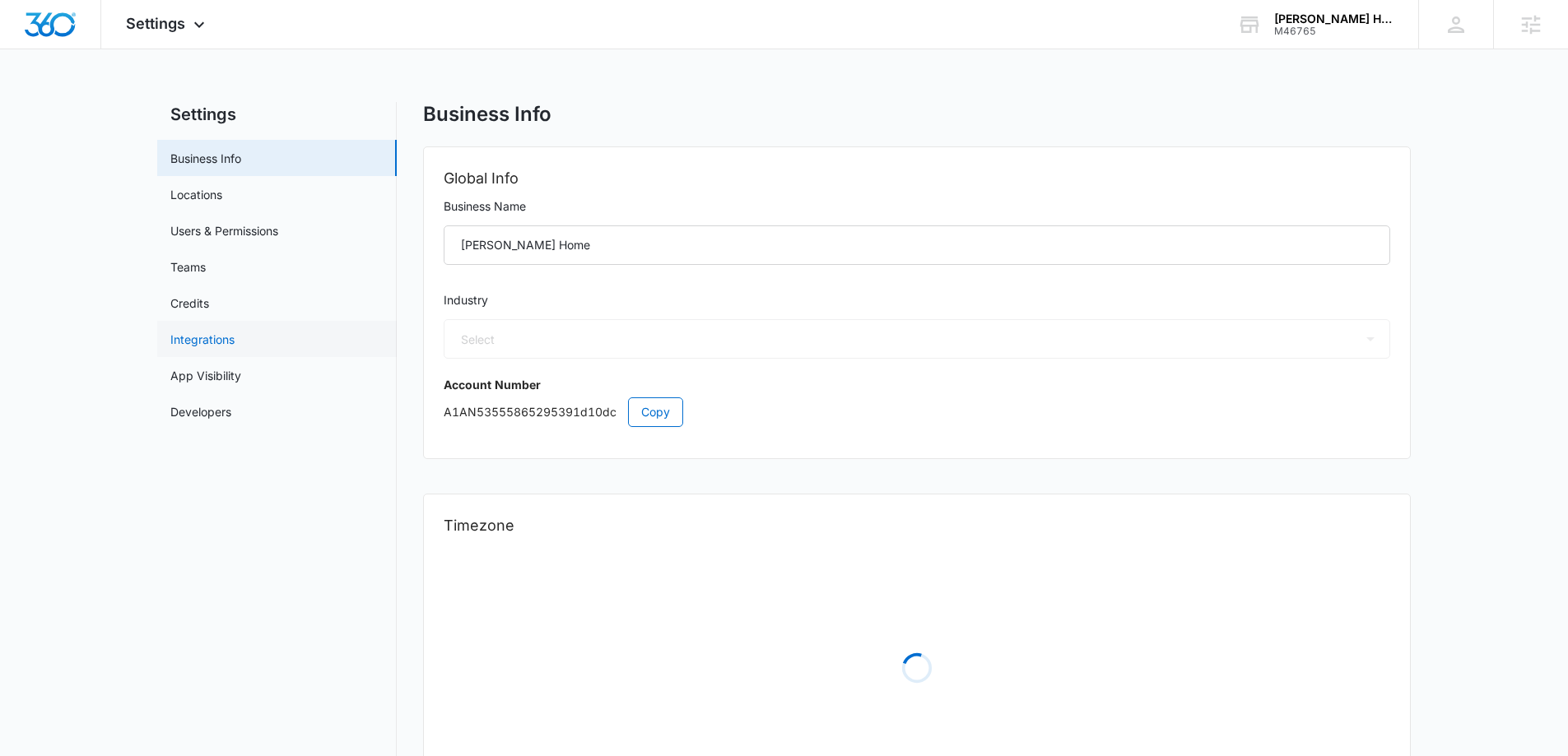
select select "4"
select select "US"
select select "America/Chicago"
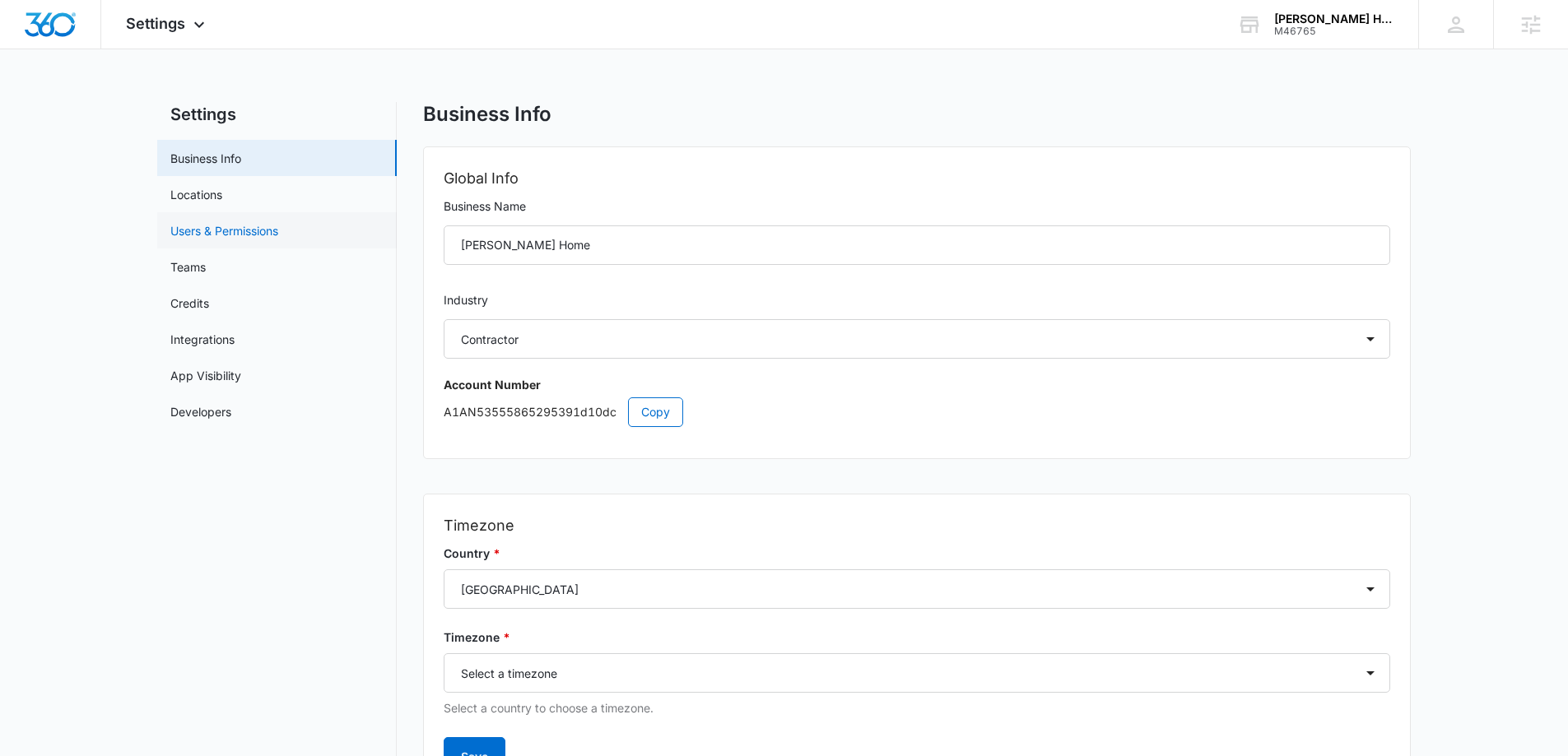
click at [228, 232] on link "Users & Permissions" at bounding box center [224, 230] width 108 height 17
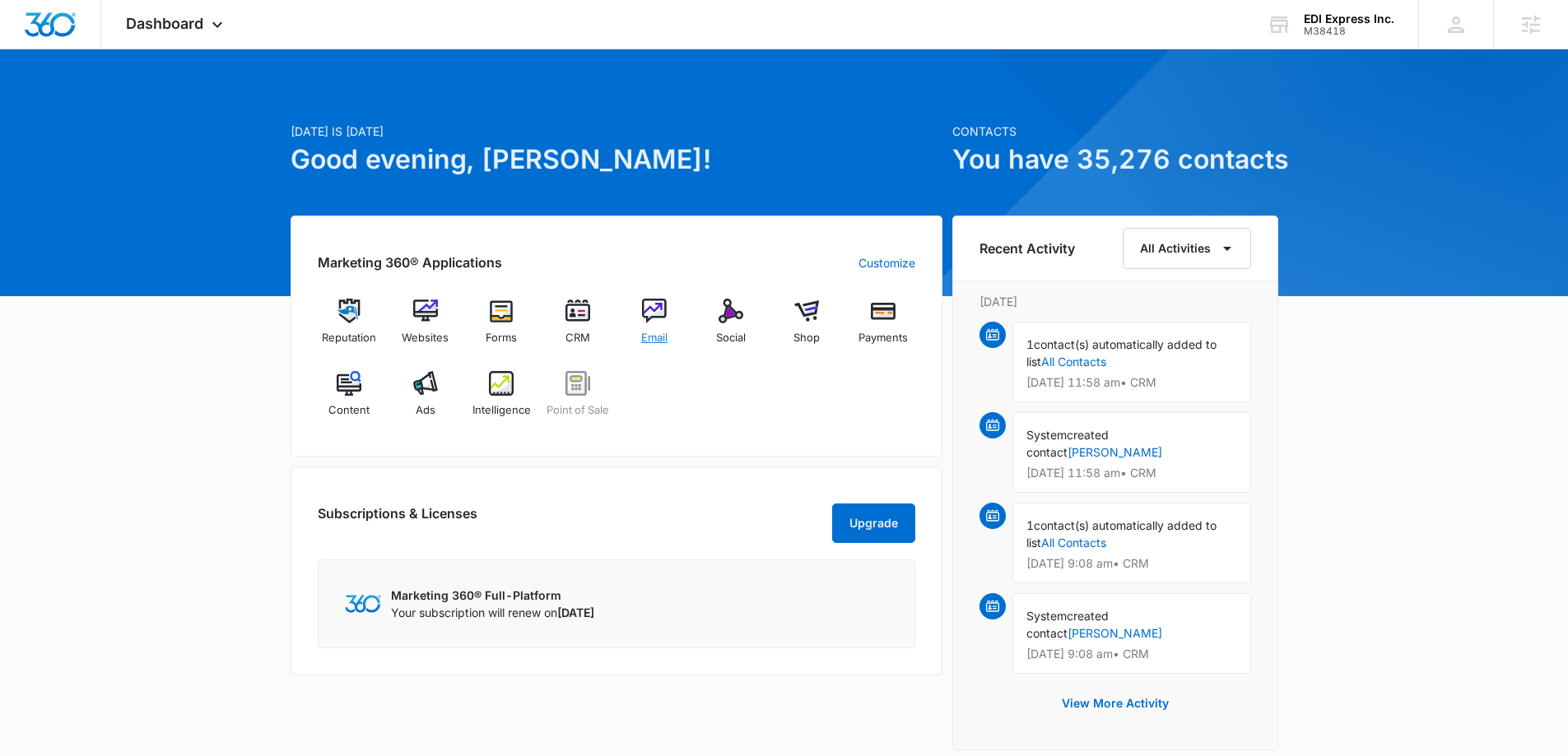
click at [647, 315] on img at bounding box center [654, 311] width 25 height 25
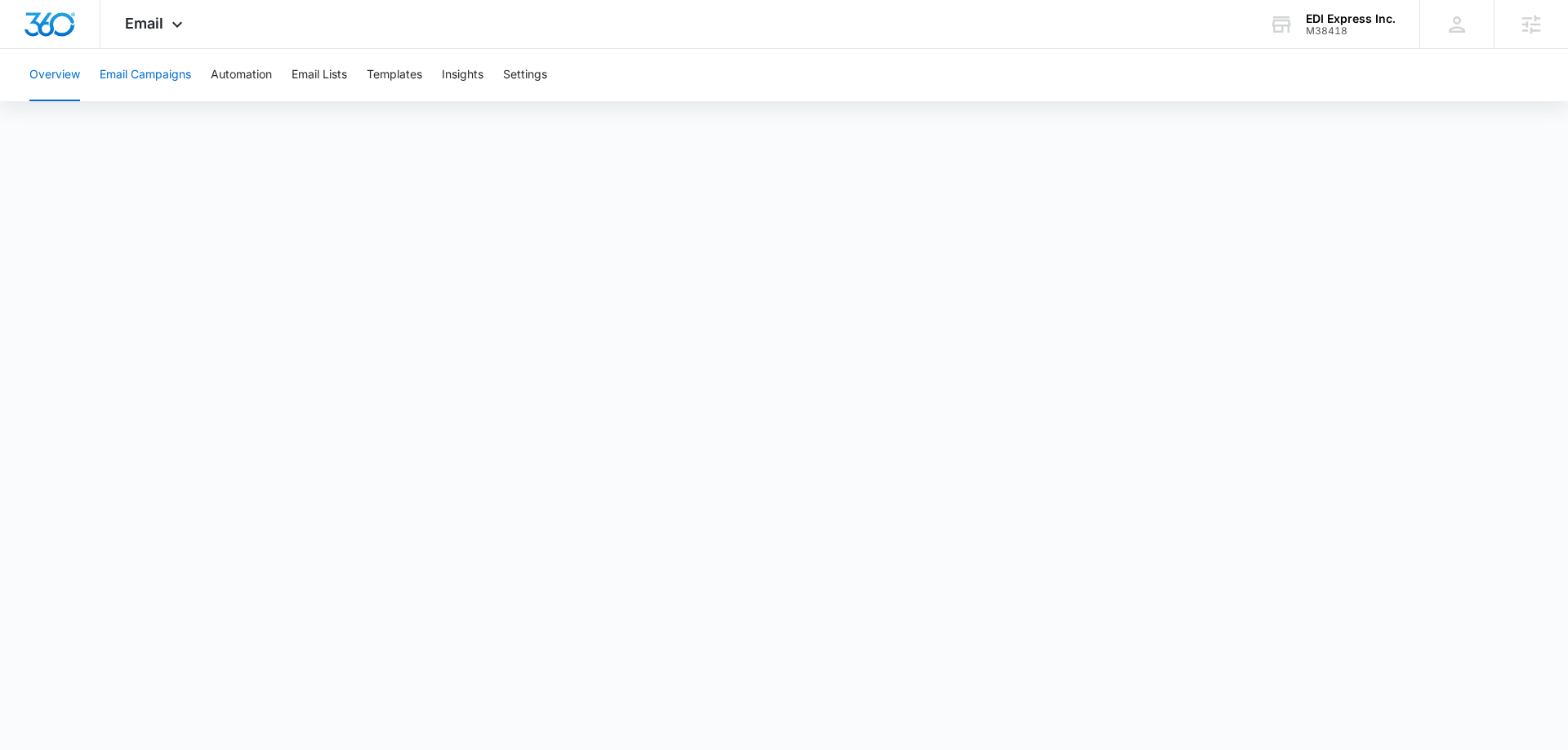
click at [167, 76] on button "Email Campaigns" at bounding box center [145, 75] width 92 height 52
